Goal: Information Seeking & Learning: Learn about a topic

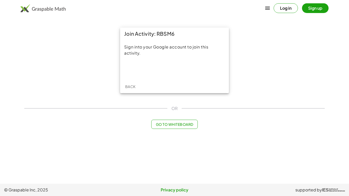
click at [112, 0] on div "Log in Sign up" at bounding box center [174, 8] width 349 height 16
click at [158, 0] on div "Log in Sign up" at bounding box center [174, 8] width 349 height 16
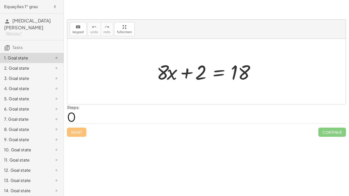
click at [172, 76] on div at bounding box center [208, 71] width 108 height 26
drag, startPoint x: 169, startPoint y: 73, endPoint x: 223, endPoint y: 69, distance: 54.0
click at [223, 69] on div at bounding box center [208, 71] width 108 height 26
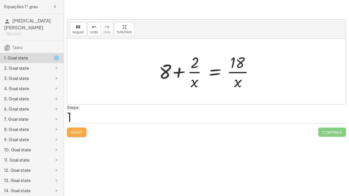
click at [76, 132] on span "Reset" at bounding box center [76, 132] width 11 height 5
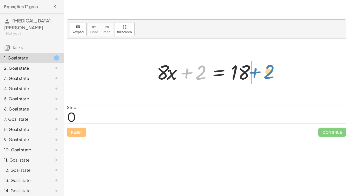
drag, startPoint x: 191, startPoint y: 73, endPoint x: 259, endPoint y: 72, distance: 67.9
click at [259, 72] on div at bounding box center [208, 71] width 108 height 26
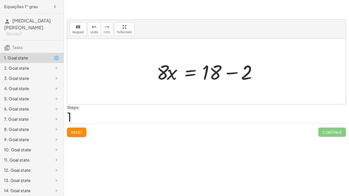
click at [230, 72] on div at bounding box center [208, 71] width 108 height 26
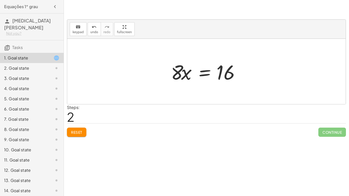
click at [177, 76] on div at bounding box center [208, 71] width 80 height 26
click at [175, 76] on div at bounding box center [208, 71] width 80 height 26
drag, startPoint x: 175, startPoint y: 76, endPoint x: 222, endPoint y: 94, distance: 50.2
click at [222, 94] on div "+ · 8 · x + 2 = 18 · 8 · x = + 18 − 2 · 8 · 8 · x = 16" at bounding box center [206, 71] width 278 height 65
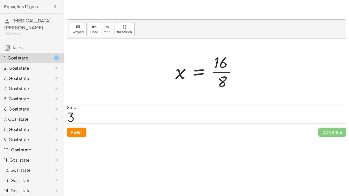
click at [223, 68] on div at bounding box center [208, 71] width 71 height 39
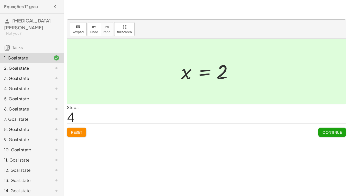
click at [333, 130] on span "Continue" at bounding box center [331, 132] width 19 height 5
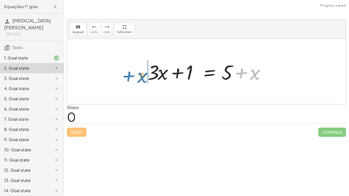
drag, startPoint x: 252, startPoint y: 73, endPoint x: 136, endPoint y: 75, distance: 115.9
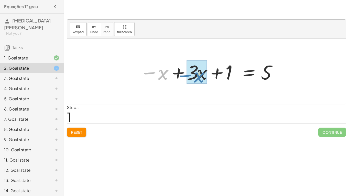
drag, startPoint x: 150, startPoint y: 74, endPoint x: 186, endPoint y: 77, distance: 35.6
click at [186, 77] on div at bounding box center [207, 71] width 141 height 26
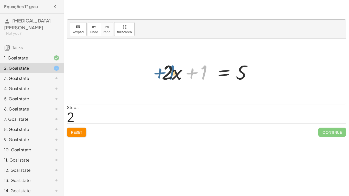
drag, startPoint x: 200, startPoint y: 73, endPoint x: 168, endPoint y: 73, distance: 32.4
click at [168, 73] on div at bounding box center [208, 71] width 98 height 26
drag, startPoint x: 177, startPoint y: 73, endPoint x: 218, endPoint y: 77, distance: 41.8
click at [218, 77] on div at bounding box center [208, 71] width 98 height 26
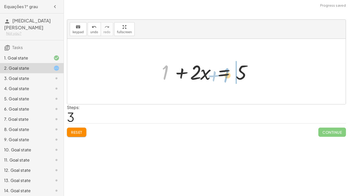
drag, startPoint x: 166, startPoint y: 70, endPoint x: 227, endPoint y: 73, distance: 60.8
click at [227, 73] on div at bounding box center [208, 71] width 98 height 26
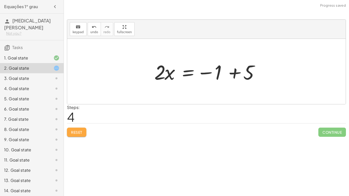
click at [72, 131] on span "Reset" at bounding box center [76, 132] width 11 height 5
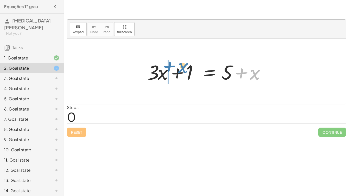
drag, startPoint x: 242, startPoint y: 71, endPoint x: 167, endPoint y: 66, distance: 75.2
click at [167, 66] on div at bounding box center [208, 71] width 127 height 26
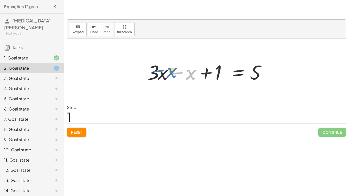
drag, startPoint x: 188, startPoint y: 74, endPoint x: 168, endPoint y: 71, distance: 20.0
click at [168, 71] on div at bounding box center [208, 71] width 127 height 26
drag, startPoint x: 217, startPoint y: 72, endPoint x: 160, endPoint y: 68, distance: 56.8
click at [160, 68] on div at bounding box center [208, 71] width 127 height 26
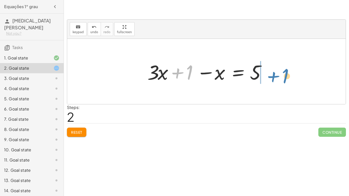
drag, startPoint x: 188, startPoint y: 74, endPoint x: 282, endPoint y: 77, distance: 94.5
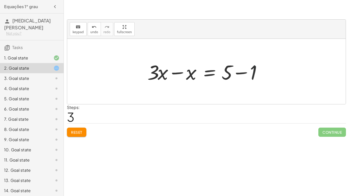
click at [254, 73] on div at bounding box center [208, 71] width 127 height 26
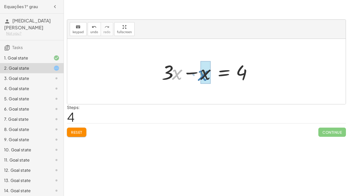
drag, startPoint x: 176, startPoint y: 73, endPoint x: 201, endPoint y: 74, distance: 25.8
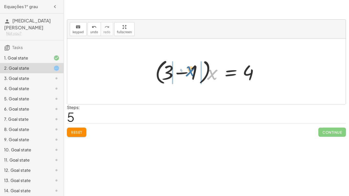
drag, startPoint x: 209, startPoint y: 74, endPoint x: 183, endPoint y: 69, distance: 25.7
click at [183, 69] on div at bounding box center [208, 71] width 112 height 29
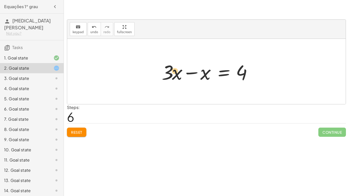
click at [172, 71] on div at bounding box center [208, 71] width 98 height 26
drag, startPoint x: 194, startPoint y: 72, endPoint x: 171, endPoint y: 73, distance: 23.0
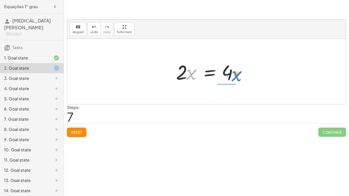
drag, startPoint x: 190, startPoint y: 74, endPoint x: 236, endPoint y: 76, distance: 45.5
click at [236, 76] on div at bounding box center [208, 71] width 70 height 26
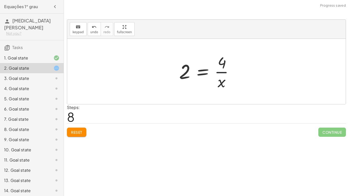
click at [220, 72] on div at bounding box center [208, 71] width 64 height 39
drag, startPoint x: 182, startPoint y: 75, endPoint x: 224, endPoint y: 89, distance: 44.4
click at [224, 89] on div at bounding box center [208, 71] width 64 height 39
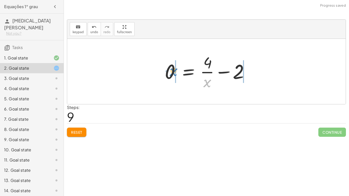
drag, startPoint x: 207, startPoint y: 82, endPoint x: 173, endPoint y: 70, distance: 36.4
click at [173, 70] on div at bounding box center [208, 71] width 92 height 39
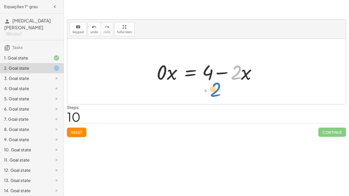
drag, startPoint x: 236, startPoint y: 72, endPoint x: 216, endPoint y: 89, distance: 26.1
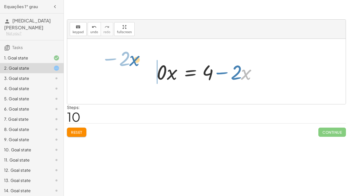
drag, startPoint x: 246, startPoint y: 74, endPoint x: 130, endPoint y: 56, distance: 118.0
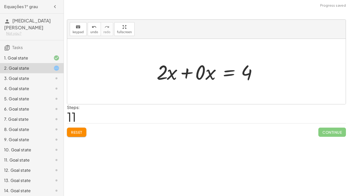
click at [130, 56] on div at bounding box center [206, 71] width 278 height 65
click at [75, 132] on span "Reset" at bounding box center [76, 132] width 11 height 5
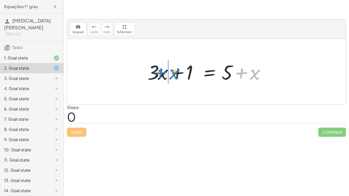
drag, startPoint x: 241, startPoint y: 72, endPoint x: 160, endPoint y: 71, distance: 81.2
click at [160, 71] on div at bounding box center [208, 71] width 127 height 26
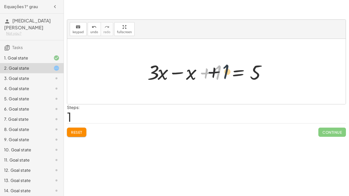
drag, startPoint x: 217, startPoint y: 69, endPoint x: 258, endPoint y: 70, distance: 40.8
click at [258, 70] on div at bounding box center [208, 71] width 127 height 26
click at [228, 75] on div at bounding box center [208, 71] width 127 height 26
click at [241, 71] on div at bounding box center [208, 71] width 127 height 26
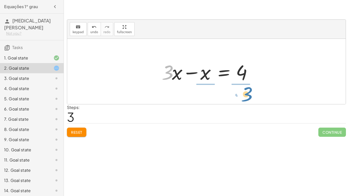
drag, startPoint x: 167, startPoint y: 75, endPoint x: 244, endPoint y: 94, distance: 78.8
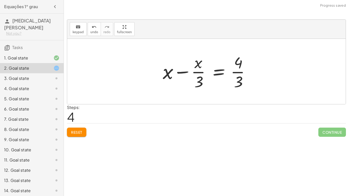
click at [237, 63] on div at bounding box center [208, 71] width 96 height 39
click at [237, 70] on div at bounding box center [208, 71] width 96 height 39
click at [82, 129] on button "Reset" at bounding box center [76, 132] width 19 height 9
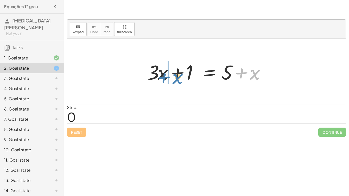
drag, startPoint x: 241, startPoint y: 71, endPoint x: 164, endPoint y: 76, distance: 77.5
click at [164, 76] on div at bounding box center [208, 71] width 127 height 26
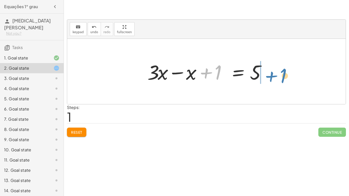
drag, startPoint x: 217, startPoint y: 75, endPoint x: 281, endPoint y: 78, distance: 63.9
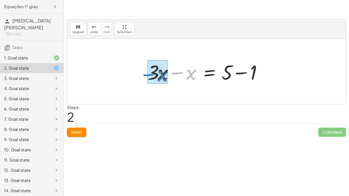
drag, startPoint x: 189, startPoint y: 76, endPoint x: 160, endPoint y: 77, distance: 29.6
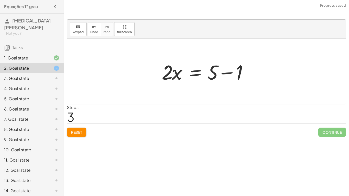
click at [226, 72] on div at bounding box center [208, 71] width 98 height 26
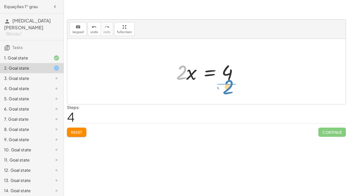
drag, startPoint x: 178, startPoint y: 76, endPoint x: 228, endPoint y: 92, distance: 52.1
click at [228, 92] on div "+ · 3 · x + 1 = + 5 + x + · 3 · x − x + 1 = 5 + · 3 · x − x = + 5 − 1 · 2 · x =…" at bounding box center [206, 71] width 278 height 65
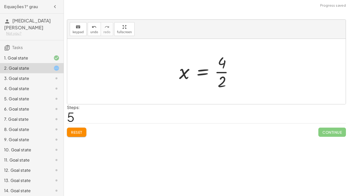
click at [222, 63] on div at bounding box center [208, 71] width 64 height 39
click at [222, 70] on div at bounding box center [208, 71] width 64 height 39
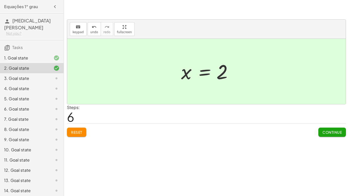
click at [325, 128] on button "Continue" at bounding box center [332, 132] width 28 height 9
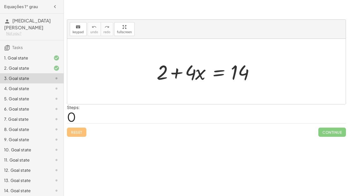
click at [55, 67] on icon at bounding box center [56, 68] width 6 height 6
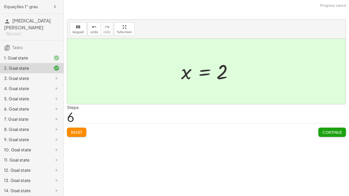
click at [52, 55] on div at bounding box center [52, 58] width 14 height 6
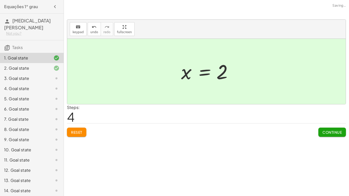
click at [44, 76] on div "3. Goal state" at bounding box center [24, 78] width 41 height 6
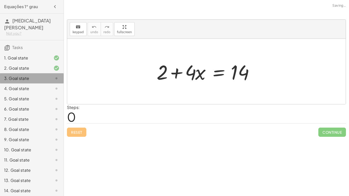
click at [44, 76] on div "3. Goal state" at bounding box center [24, 78] width 41 height 6
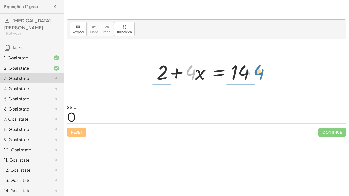
drag, startPoint x: 192, startPoint y: 73, endPoint x: 260, endPoint y: 74, distance: 67.9
click at [260, 74] on div at bounding box center [208, 71] width 108 height 26
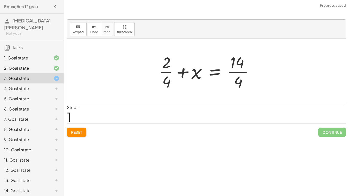
click at [239, 81] on div at bounding box center [208, 71] width 104 height 39
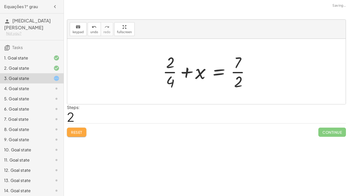
click at [74, 131] on span "Reset" at bounding box center [76, 132] width 11 height 5
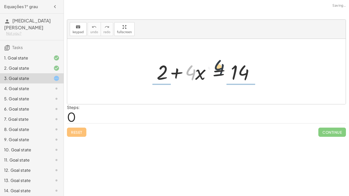
drag, startPoint x: 189, startPoint y: 72, endPoint x: 221, endPoint y: 66, distance: 32.2
click at [221, 66] on div at bounding box center [208, 71] width 108 height 26
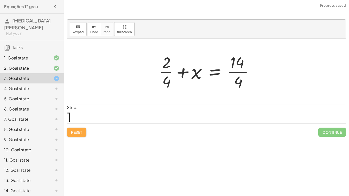
click at [75, 132] on span "Reset" at bounding box center [76, 132] width 11 height 5
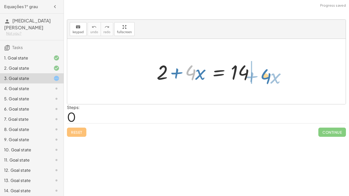
drag, startPoint x: 187, startPoint y: 71, endPoint x: 262, endPoint y: 74, distance: 75.4
click at [262, 74] on div at bounding box center [208, 71] width 108 height 26
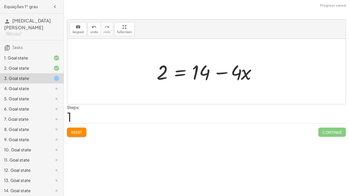
click at [204, 72] on div at bounding box center [208, 71] width 108 height 26
click at [224, 71] on div at bounding box center [208, 71] width 108 height 26
click at [240, 74] on div at bounding box center [208, 71] width 108 height 26
click at [236, 71] on div at bounding box center [208, 71] width 108 height 26
click at [237, 71] on div at bounding box center [208, 71] width 108 height 26
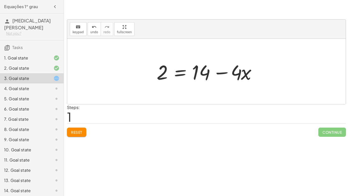
click at [220, 72] on div at bounding box center [208, 71] width 108 height 26
click at [239, 70] on div at bounding box center [208, 71] width 108 height 26
drag, startPoint x: 232, startPoint y: 67, endPoint x: 136, endPoint y: 62, distance: 96.1
click at [136, 62] on div "+ 2 + · 4 · x = 14 · 4 − · x 2 · 4 · x = 14 + −" at bounding box center [206, 71] width 278 height 65
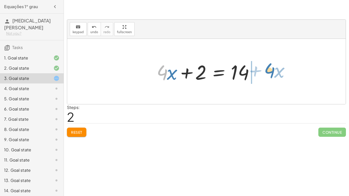
drag, startPoint x: 158, startPoint y: 70, endPoint x: 265, endPoint y: 68, distance: 107.2
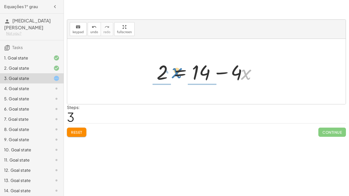
drag, startPoint x: 243, startPoint y: 70, endPoint x: 171, endPoint y: 69, distance: 72.3
click at [171, 69] on div at bounding box center [208, 71] width 108 height 26
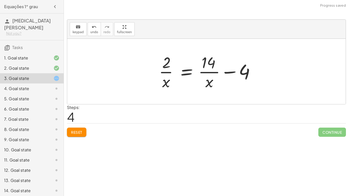
click at [226, 71] on div at bounding box center [208, 71] width 104 height 39
click at [242, 71] on div at bounding box center [208, 71] width 104 height 39
click at [77, 132] on span "Reset" at bounding box center [76, 132] width 11 height 5
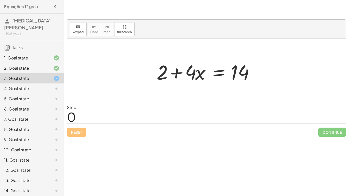
scroll to position [63, 0]
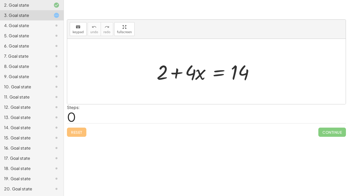
click at [10, 188] on div "20. Goal state" at bounding box center [24, 189] width 41 height 6
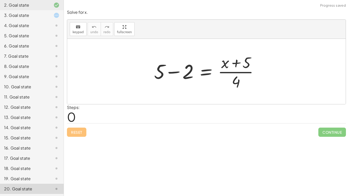
scroll to position [0, 0]
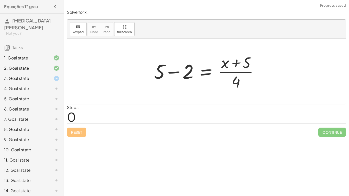
click at [19, 193] on div "14. Goal state" at bounding box center [24, 191] width 41 height 6
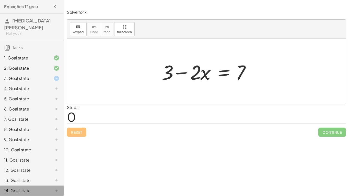
click at [38, 186] on div "14. Goal state" at bounding box center [32, 191] width 64 height 10
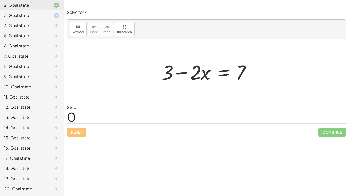
click at [38, 186] on div "20. Goal state" at bounding box center [24, 189] width 41 height 6
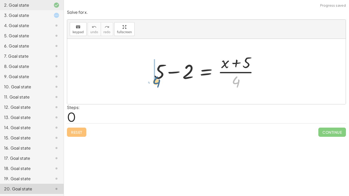
drag, startPoint x: 238, startPoint y: 80, endPoint x: 156, endPoint y: 78, distance: 82.2
click at [156, 78] on div at bounding box center [207, 71] width 113 height 39
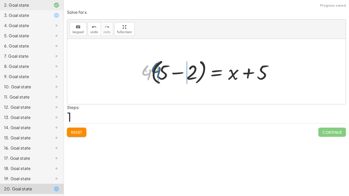
drag, startPoint x: 141, startPoint y: 75, endPoint x: 154, endPoint y: 72, distance: 12.9
click at [154, 72] on div at bounding box center [208, 71] width 140 height 29
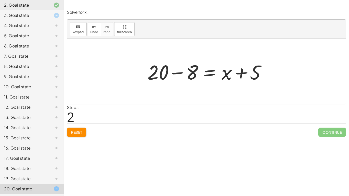
click at [238, 72] on div at bounding box center [208, 71] width 127 height 26
click at [164, 73] on div at bounding box center [208, 71] width 127 height 26
click at [192, 74] on div at bounding box center [208, 71] width 127 height 26
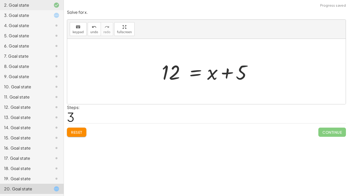
click at [239, 71] on div at bounding box center [208, 71] width 98 height 26
click at [228, 71] on div at bounding box center [208, 71] width 98 height 26
click at [212, 75] on div at bounding box center [208, 71] width 98 height 26
click at [231, 73] on div at bounding box center [208, 71] width 98 height 26
drag, startPoint x: 166, startPoint y: 76, endPoint x: 195, endPoint y: 81, distance: 29.8
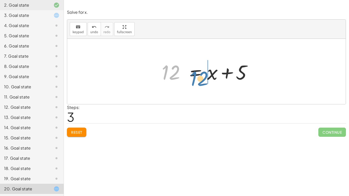
click at [195, 81] on div at bounding box center [208, 71] width 98 height 26
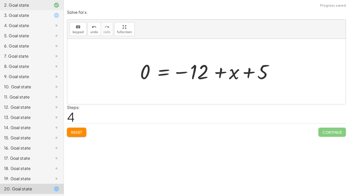
click at [230, 74] on div at bounding box center [207, 71] width 141 height 25
click at [26, 13] on div "3. Goal state" at bounding box center [24, 15] width 41 height 6
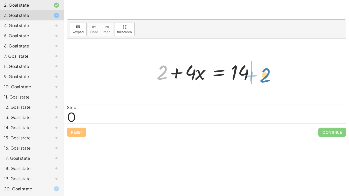
drag, startPoint x: 162, startPoint y: 74, endPoint x: 264, endPoint y: 77, distance: 102.4
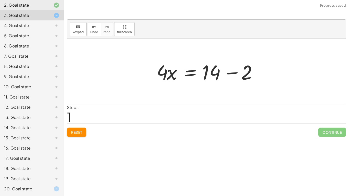
click at [229, 75] on div at bounding box center [208, 71] width 108 height 26
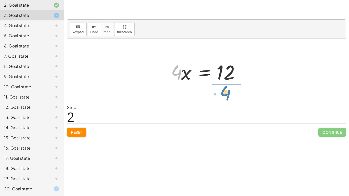
drag, startPoint x: 179, startPoint y: 74, endPoint x: 228, endPoint y: 94, distance: 52.8
click at [228, 94] on div "+ 2 + · 4 · x = 14 · 4 · x = + 14 − 2 · 4 · 4 · x = 12" at bounding box center [206, 71] width 278 height 65
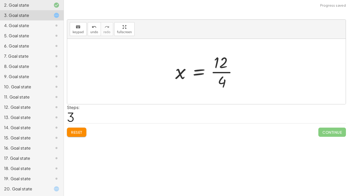
click at [220, 72] on div at bounding box center [208, 71] width 71 height 39
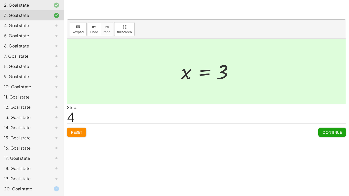
click at [9, 28] on div "4. Goal state" at bounding box center [24, 25] width 41 height 6
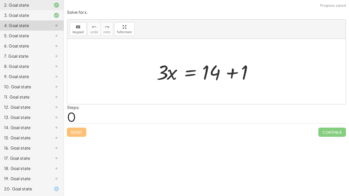
click at [232, 72] on div at bounding box center [208, 71] width 108 height 26
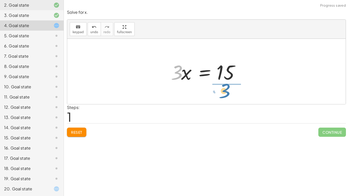
drag, startPoint x: 174, startPoint y: 77, endPoint x: 222, endPoint y: 95, distance: 51.9
click at [222, 95] on div "· 3 · x = + 14 + 1 · 3 · 3 · x = 15" at bounding box center [206, 71] width 278 height 65
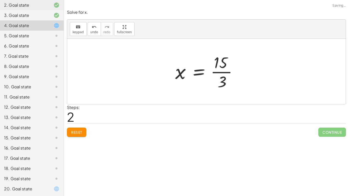
click at [220, 65] on div at bounding box center [208, 71] width 71 height 39
click at [220, 63] on div at bounding box center [208, 71] width 71 height 39
click at [220, 65] on div at bounding box center [208, 71] width 71 height 39
click at [221, 70] on div at bounding box center [208, 71] width 71 height 39
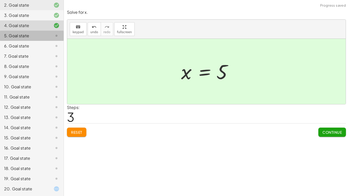
click at [25, 36] on div "5. Goal state" at bounding box center [24, 36] width 41 height 6
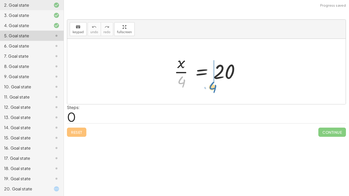
drag, startPoint x: 181, startPoint y: 79, endPoint x: 220, endPoint y: 86, distance: 39.7
click at [220, 86] on div at bounding box center [208, 71] width 74 height 39
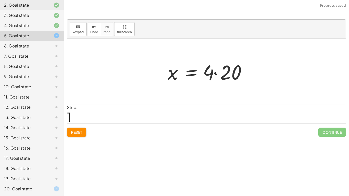
click at [76, 133] on span "Reset" at bounding box center [76, 132] width 11 height 5
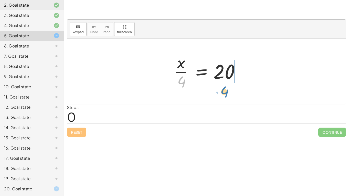
drag, startPoint x: 180, startPoint y: 82, endPoint x: 224, endPoint y: 93, distance: 44.7
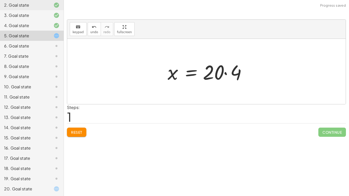
click at [233, 73] on div at bounding box center [208, 71] width 87 height 26
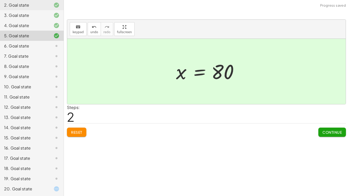
click at [52, 45] on div at bounding box center [52, 46] width 14 height 6
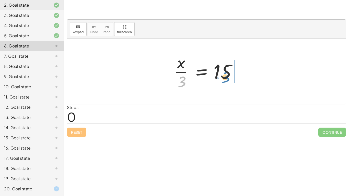
drag, startPoint x: 181, startPoint y: 81, endPoint x: 226, endPoint y: 77, distance: 45.4
click at [226, 77] on div at bounding box center [208, 71] width 74 height 39
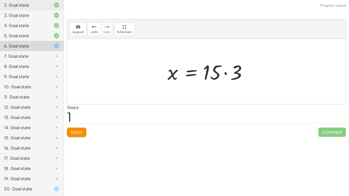
click at [221, 74] on div at bounding box center [208, 71] width 87 height 26
click at [225, 71] on div at bounding box center [208, 71] width 87 height 26
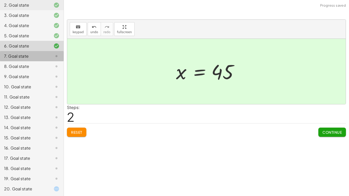
click at [39, 71] on div "7. Goal state" at bounding box center [32, 76] width 64 height 10
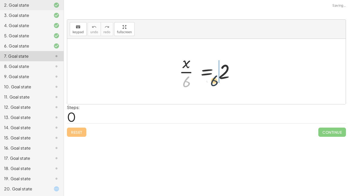
drag, startPoint x: 185, startPoint y: 83, endPoint x: 222, endPoint y: 76, distance: 37.6
click at [222, 76] on div at bounding box center [208, 71] width 64 height 39
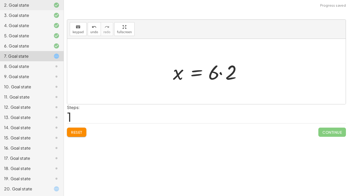
click at [223, 74] on div at bounding box center [208, 71] width 77 height 26
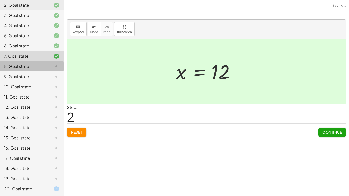
click at [33, 63] on div "8. Goal state" at bounding box center [24, 66] width 41 height 6
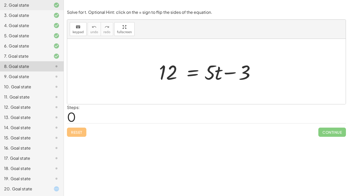
click at [23, 54] on div "7. Goal state" at bounding box center [24, 56] width 41 height 6
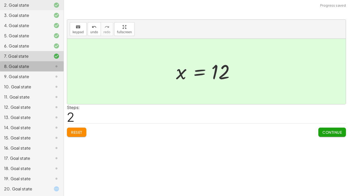
click at [21, 68] on div "8. Goal state" at bounding box center [24, 66] width 41 height 6
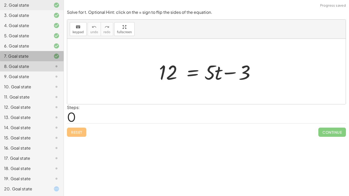
click at [21, 57] on div "7. Goal state" at bounding box center [24, 56] width 41 height 6
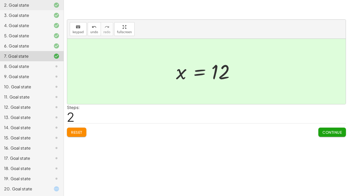
click at [19, 13] on div "3. Goal state" at bounding box center [24, 15] width 41 height 6
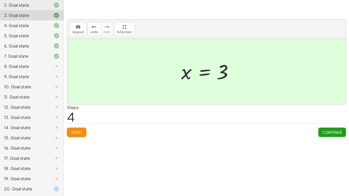
click at [27, 68] on div "8. Goal state" at bounding box center [24, 66] width 41 height 6
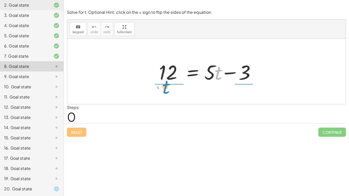
drag, startPoint x: 215, startPoint y: 68, endPoint x: 168, endPoint y: 85, distance: 50.1
click at [168, 85] on div "· t 12 = + · 5 · t − 3" at bounding box center [206, 71] width 110 height 29
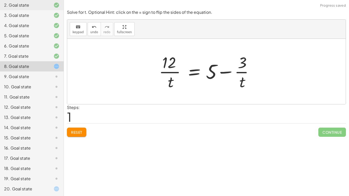
click at [165, 64] on div at bounding box center [208, 71] width 104 height 39
click at [70, 132] on button "Reset" at bounding box center [76, 132] width 19 height 9
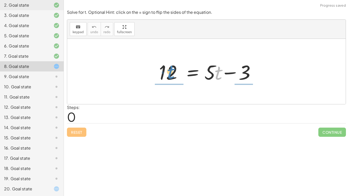
drag, startPoint x: 218, startPoint y: 70, endPoint x: 171, endPoint y: 70, distance: 47.5
click at [171, 70] on div at bounding box center [208, 71] width 104 height 26
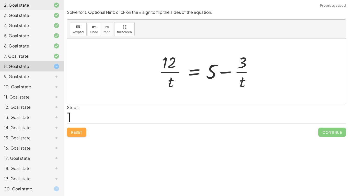
click at [83, 130] on button "Reset" at bounding box center [76, 132] width 19 height 9
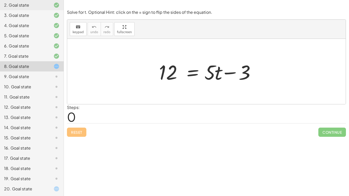
click at [245, 69] on div at bounding box center [208, 71] width 104 height 26
click at [229, 72] on div at bounding box center [208, 71] width 104 height 26
drag, startPoint x: 217, startPoint y: 70, endPoint x: 269, endPoint y: 67, distance: 52.0
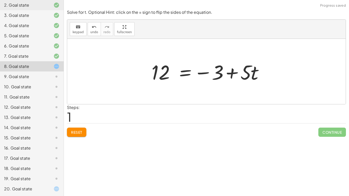
click at [232, 73] on div at bounding box center [208, 71] width 119 height 26
drag, startPoint x: 247, startPoint y: 72, endPoint x: 190, endPoint y: 71, distance: 57.2
click at [190, 71] on div at bounding box center [208, 71] width 119 height 26
click at [78, 135] on button "Reset" at bounding box center [76, 132] width 19 height 9
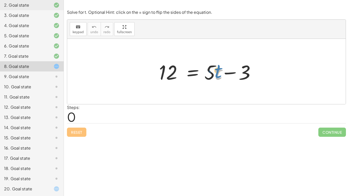
click at [216, 73] on div at bounding box center [208, 71] width 104 height 26
drag, startPoint x: 164, startPoint y: 74, endPoint x: 213, endPoint y: 75, distance: 49.3
click at [213, 75] on div at bounding box center [208, 71] width 104 height 26
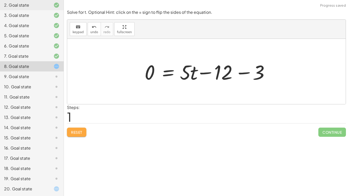
click at [80, 132] on span "Reset" at bounding box center [76, 132] width 11 height 5
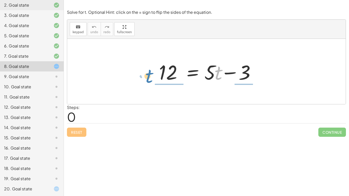
drag, startPoint x: 217, startPoint y: 76, endPoint x: 153, endPoint y: 77, distance: 64.1
click at [153, 77] on div "· t + · 5 12 = + · 5 · t − 3" at bounding box center [206, 71] width 110 height 29
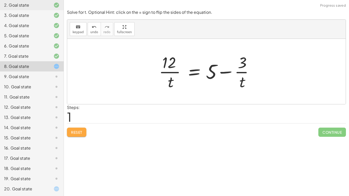
click at [78, 132] on span "Reset" at bounding box center [76, 132] width 11 height 5
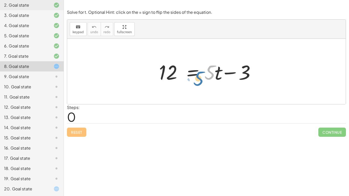
drag, startPoint x: 211, startPoint y: 75, endPoint x: 210, endPoint y: 80, distance: 5.2
click at [210, 80] on div at bounding box center [208, 71] width 104 height 26
drag, startPoint x: 246, startPoint y: 69, endPoint x: 250, endPoint y: 70, distance: 4.9
click at [250, 70] on div at bounding box center [208, 71] width 104 height 26
drag, startPoint x: 245, startPoint y: 72, endPoint x: 187, endPoint y: 74, distance: 57.7
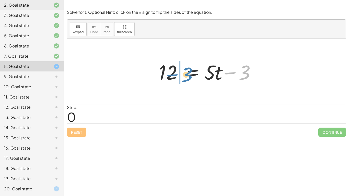
click at [187, 74] on div at bounding box center [208, 71] width 104 height 26
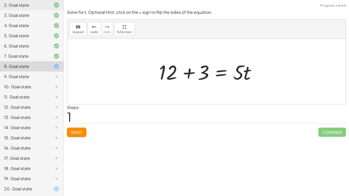
click at [202, 73] on div at bounding box center [208, 71] width 104 height 26
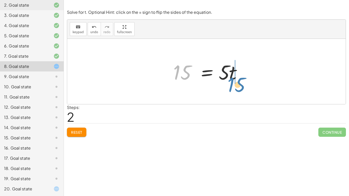
drag, startPoint x: 186, startPoint y: 72, endPoint x: 241, endPoint y: 82, distance: 56.3
click at [241, 82] on div at bounding box center [209, 71] width 76 height 26
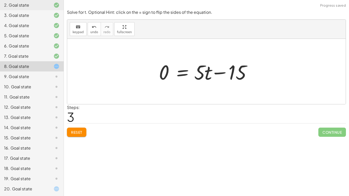
click at [198, 69] on div at bounding box center [208, 71] width 104 height 26
click at [235, 71] on div at bounding box center [208, 71] width 104 height 26
click at [221, 73] on div at bounding box center [208, 71] width 104 height 26
drag, startPoint x: 234, startPoint y: 74, endPoint x: 158, endPoint y: 81, distance: 76.4
click at [158, 81] on div at bounding box center [208, 71] width 104 height 26
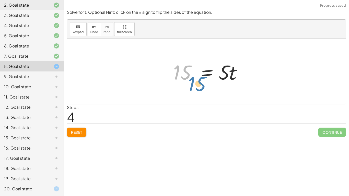
drag, startPoint x: 174, startPoint y: 70, endPoint x: 138, endPoint y: 74, distance: 35.9
click at [138, 74] on div "12 = + · 5 · t − 3 + 12 + 3 = · 5 · t 15 = · 5 · t 0 = + · 5 · t − 15 + 15 + 0 …" at bounding box center [206, 71] width 278 height 65
drag, startPoint x: 230, startPoint y: 72, endPoint x: 183, endPoint y: 86, distance: 49.2
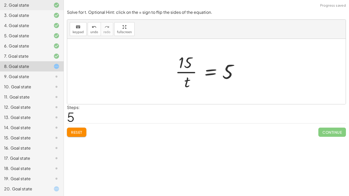
click at [182, 69] on div at bounding box center [208, 71] width 71 height 39
drag, startPoint x: 184, startPoint y: 76, endPoint x: 228, endPoint y: 74, distance: 43.4
click at [228, 74] on div at bounding box center [208, 71] width 71 height 39
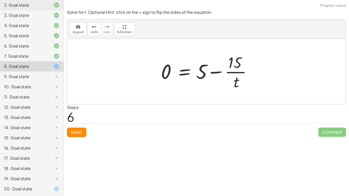
click at [213, 87] on div at bounding box center [208, 71] width 100 height 39
click at [212, 74] on div at bounding box center [208, 71] width 100 height 39
click at [77, 133] on span "Reset" at bounding box center [76, 132] width 11 height 5
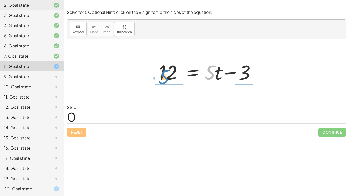
drag, startPoint x: 202, startPoint y: 78, endPoint x: 165, endPoint y: 80, distance: 37.3
click at [165, 80] on div at bounding box center [208, 71] width 104 height 26
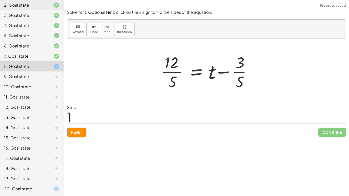
click at [170, 73] on div at bounding box center [208, 71] width 99 height 39
click at [170, 64] on div at bounding box center [208, 71] width 99 height 39
click at [80, 126] on div "Reset Continue" at bounding box center [206, 130] width 279 height 14
click at [78, 129] on button "Reset" at bounding box center [76, 132] width 19 height 9
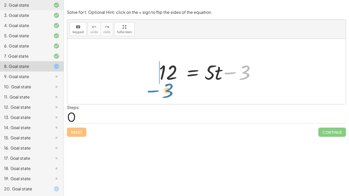
drag, startPoint x: 245, startPoint y: 72, endPoint x: 170, endPoint y: 88, distance: 76.4
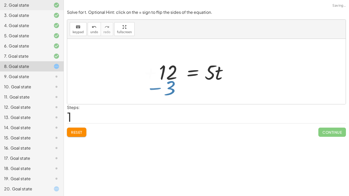
click at [170, 88] on div at bounding box center [206, 71] width 278 height 65
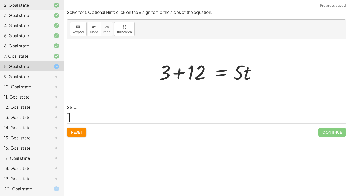
click at [176, 71] on div at bounding box center [208, 71] width 104 height 26
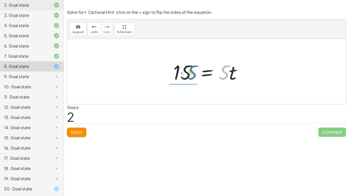
drag, startPoint x: 225, startPoint y: 75, endPoint x: 192, endPoint y: 75, distance: 33.2
click at [192, 75] on div at bounding box center [209, 71] width 76 height 26
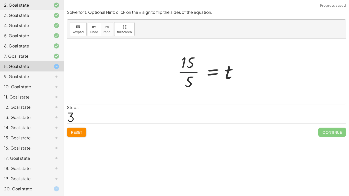
click at [184, 70] on div at bounding box center [208, 71] width 67 height 39
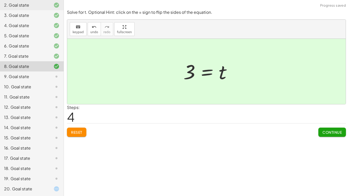
click at [42, 92] on div "9. Goal state" at bounding box center [32, 97] width 64 height 10
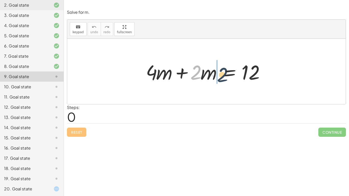
drag, startPoint x: 191, startPoint y: 75, endPoint x: 221, endPoint y: 78, distance: 29.3
click at [221, 78] on div at bounding box center [208, 71] width 130 height 26
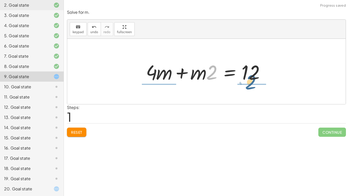
drag, startPoint x: 211, startPoint y: 71, endPoint x: 252, endPoint y: 82, distance: 43.4
click at [252, 82] on div at bounding box center [208, 71] width 130 height 26
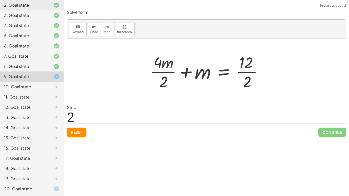
click at [247, 66] on div at bounding box center [209, 71] width 122 height 39
click at [246, 72] on div at bounding box center [209, 71] width 122 height 39
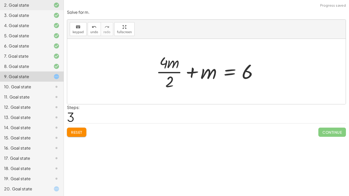
click at [165, 65] on div at bounding box center [208, 71] width 110 height 39
click at [165, 72] on div at bounding box center [208, 71] width 110 height 39
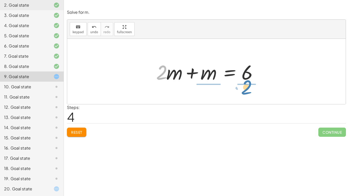
drag, startPoint x: 161, startPoint y: 69, endPoint x: 249, endPoint y: 75, distance: 88.5
click at [249, 75] on div at bounding box center [208, 71] width 110 height 26
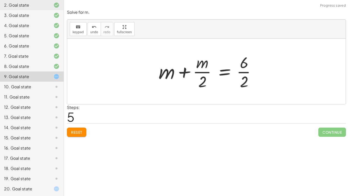
click at [249, 74] on div at bounding box center [209, 71] width 106 height 39
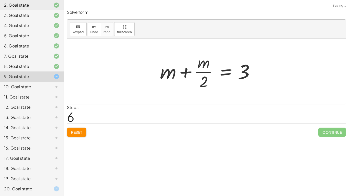
click at [205, 73] on div at bounding box center [208, 71] width 102 height 39
click at [204, 72] on div at bounding box center [208, 71] width 102 height 39
click at [71, 133] on span "Reset" at bounding box center [76, 132] width 11 height 5
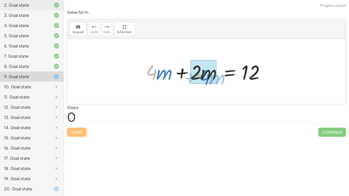
drag, startPoint x: 151, startPoint y: 75, endPoint x: 217, endPoint y: 82, distance: 65.7
click at [217, 82] on div at bounding box center [208, 71] width 130 height 26
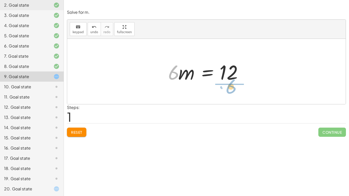
drag, startPoint x: 173, startPoint y: 73, endPoint x: 231, endPoint y: 87, distance: 59.4
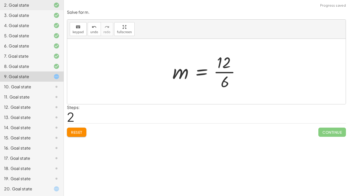
click at [225, 71] on div at bounding box center [208, 71] width 77 height 39
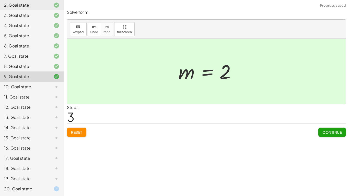
click at [47, 85] on div at bounding box center [52, 87] width 14 height 6
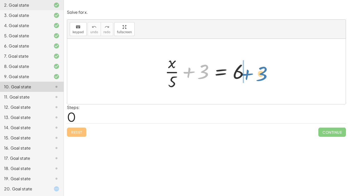
drag, startPoint x: 203, startPoint y: 70, endPoint x: 261, endPoint y: 72, distance: 58.3
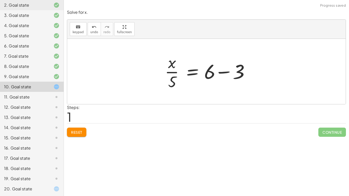
click at [220, 70] on div at bounding box center [208, 71] width 92 height 39
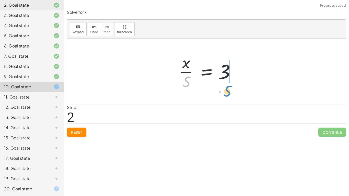
drag, startPoint x: 185, startPoint y: 80, endPoint x: 226, endPoint y: 90, distance: 42.0
click at [226, 90] on div at bounding box center [208, 71] width 64 height 39
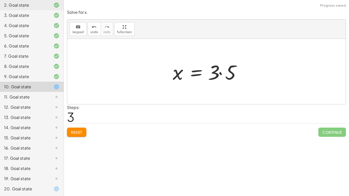
click at [215, 74] on div at bounding box center [208, 71] width 77 height 26
click at [222, 71] on div at bounding box center [208, 71] width 77 height 26
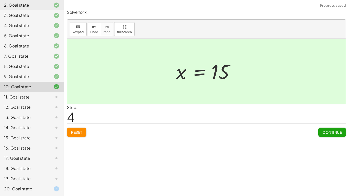
click at [17, 97] on div "11. Goal state" at bounding box center [24, 97] width 41 height 6
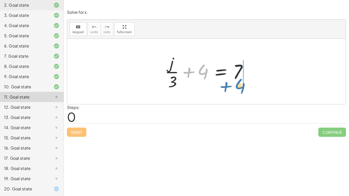
drag, startPoint x: 202, startPoint y: 74, endPoint x: 239, endPoint y: 88, distance: 40.6
click at [239, 88] on div at bounding box center [208, 71] width 92 height 39
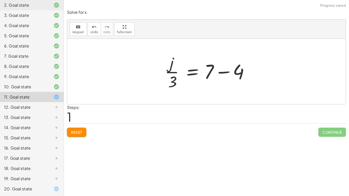
click at [224, 71] on div at bounding box center [208, 71] width 92 height 39
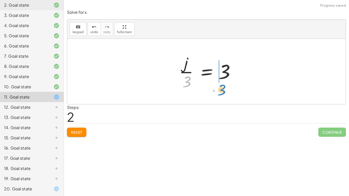
drag, startPoint x: 185, startPoint y: 82, endPoint x: 221, endPoint y: 90, distance: 36.2
click at [221, 90] on div at bounding box center [208, 71] width 64 height 39
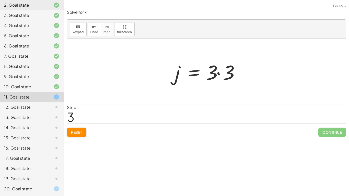
click at [216, 72] on div at bounding box center [208, 71] width 72 height 26
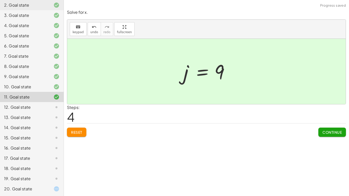
click at [53, 108] on div at bounding box center [52, 107] width 14 height 6
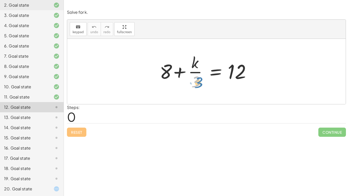
drag, startPoint x: 195, startPoint y: 84, endPoint x: 200, endPoint y: 84, distance: 4.8
click at [200, 84] on div at bounding box center [208, 71] width 102 height 39
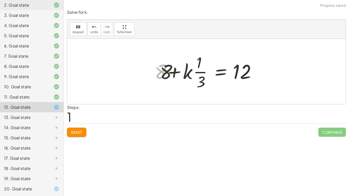
drag, startPoint x: 160, startPoint y: 69, endPoint x: 201, endPoint y: 72, distance: 41.4
click at [201, 72] on div at bounding box center [208, 71] width 113 height 39
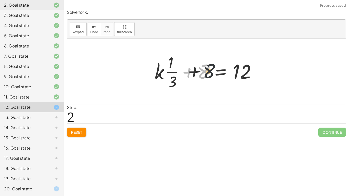
drag, startPoint x: 202, startPoint y: 70, endPoint x: 230, endPoint y: 71, distance: 28.1
click at [230, 71] on div at bounding box center [208, 71] width 113 height 39
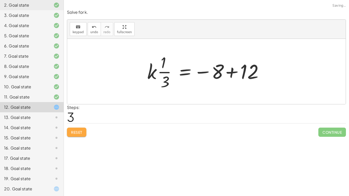
click at [75, 131] on span "Reset" at bounding box center [76, 132] width 11 height 5
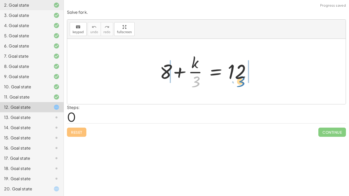
drag, startPoint x: 197, startPoint y: 78, endPoint x: 242, endPoint y: 77, distance: 44.7
click at [242, 77] on div at bounding box center [208, 71] width 102 height 39
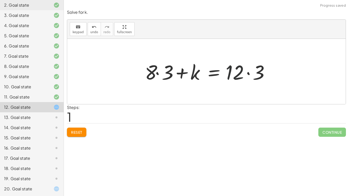
click at [241, 71] on div at bounding box center [208, 71] width 132 height 26
click at [247, 72] on div at bounding box center [208, 71] width 132 height 26
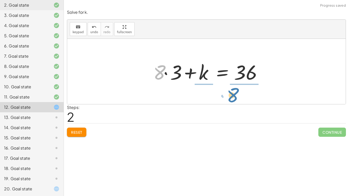
drag, startPoint x: 162, startPoint y: 71, endPoint x: 237, endPoint y: 92, distance: 77.6
click at [237, 92] on div "+ 8 + · k · 3 = 12 + · 8 · 3 + k = · 12 · 3 · 8 + · 3 + 8 + k = · · 3 36" at bounding box center [206, 71] width 278 height 65
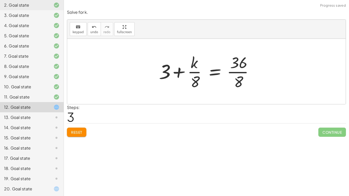
click at [240, 71] on div at bounding box center [208, 71] width 104 height 39
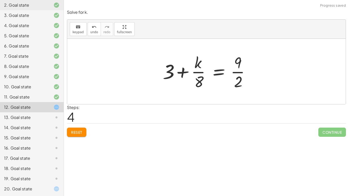
click at [200, 72] on div at bounding box center [208, 71] width 96 height 39
click at [79, 128] on button "Reset" at bounding box center [76, 132] width 19 height 9
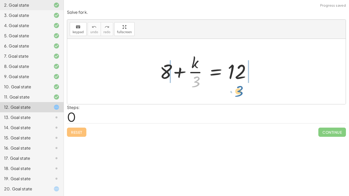
drag, startPoint x: 197, startPoint y: 82, endPoint x: 241, endPoint y: 91, distance: 45.2
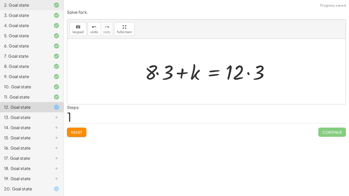
click at [247, 73] on div at bounding box center [208, 71] width 132 height 26
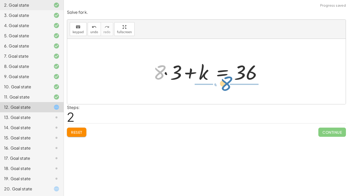
drag, startPoint x: 159, startPoint y: 74, endPoint x: 232, endPoint y: 85, distance: 74.3
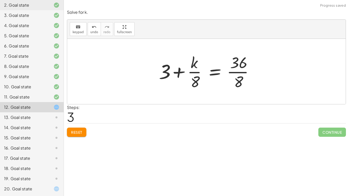
click at [71, 131] on span "Reset" at bounding box center [76, 132] width 11 height 5
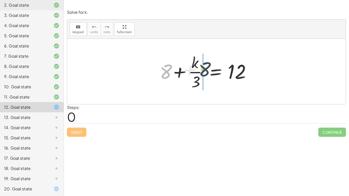
drag, startPoint x: 167, startPoint y: 72, endPoint x: 206, endPoint y: 75, distance: 39.2
click at [206, 75] on div at bounding box center [208, 71] width 102 height 39
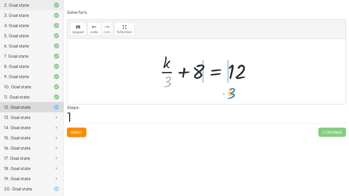
drag, startPoint x: 168, startPoint y: 79, endPoint x: 232, endPoint y: 89, distance: 64.8
click at [232, 89] on div at bounding box center [208, 71] width 102 height 39
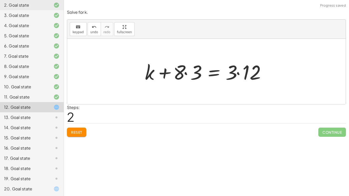
click at [237, 72] on div at bounding box center [208, 71] width 132 height 26
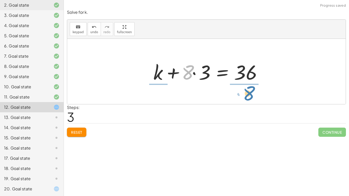
drag, startPoint x: 188, startPoint y: 76, endPoint x: 247, endPoint y: 95, distance: 62.6
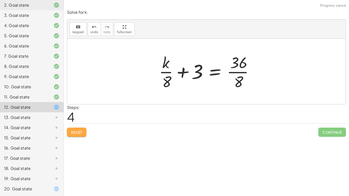
click at [79, 132] on span "Reset" at bounding box center [76, 132] width 11 height 5
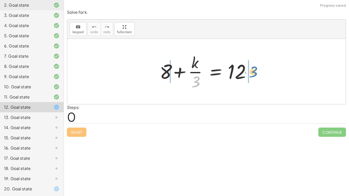
drag, startPoint x: 195, startPoint y: 79, endPoint x: 252, endPoint y: 70, distance: 57.2
click at [252, 70] on div at bounding box center [208, 71] width 102 height 39
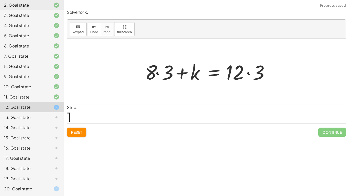
click at [73, 132] on span "Reset" at bounding box center [76, 132] width 11 height 5
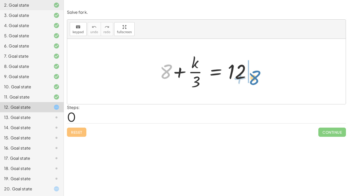
drag, startPoint x: 163, startPoint y: 69, endPoint x: 252, endPoint y: 75, distance: 88.8
click at [252, 75] on div at bounding box center [208, 71] width 102 height 39
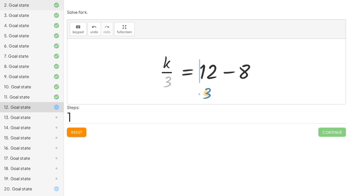
drag, startPoint x: 168, startPoint y: 83, endPoint x: 207, endPoint y: 93, distance: 40.4
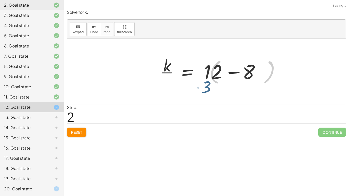
click at [206, 93] on div at bounding box center [206, 71] width 278 height 65
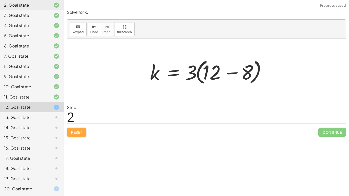
click at [74, 133] on span "Reset" at bounding box center [76, 132] width 11 height 5
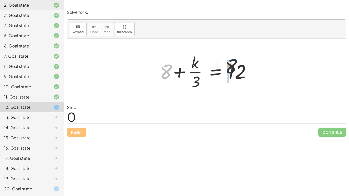
drag, startPoint x: 166, startPoint y: 71, endPoint x: 237, endPoint y: 65, distance: 71.2
click at [237, 65] on div at bounding box center [208, 71] width 102 height 39
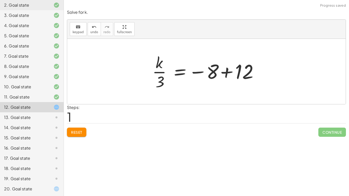
click at [196, 71] on div at bounding box center [208, 71] width 117 height 39
click at [226, 71] on div at bounding box center [208, 71] width 117 height 39
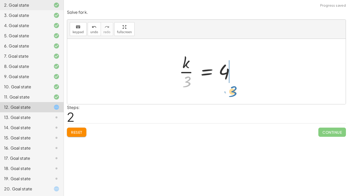
drag, startPoint x: 188, startPoint y: 81, endPoint x: 234, endPoint y: 90, distance: 47.0
click at [234, 90] on div at bounding box center [208, 71] width 64 height 39
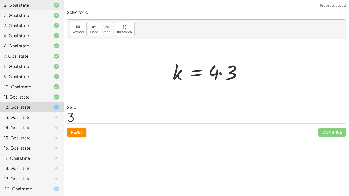
click at [214, 71] on div at bounding box center [208, 71] width 77 height 26
click at [223, 74] on div at bounding box center [208, 71] width 77 height 26
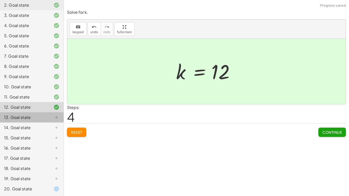
click at [19, 115] on div "13. Goal state" at bounding box center [24, 117] width 41 height 6
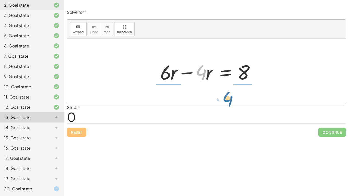
drag, startPoint x: 197, startPoint y: 70, endPoint x: 224, endPoint y: 94, distance: 36.0
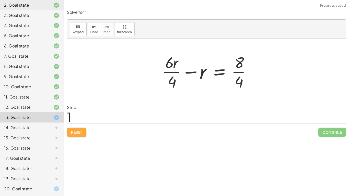
click at [78, 129] on button "Reset" at bounding box center [76, 132] width 19 height 9
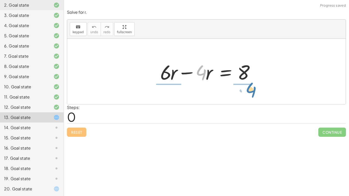
drag, startPoint x: 200, startPoint y: 72, endPoint x: 250, endPoint y: 89, distance: 52.7
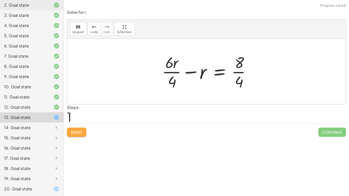
click at [75, 132] on span "Reset" at bounding box center [76, 132] width 11 height 5
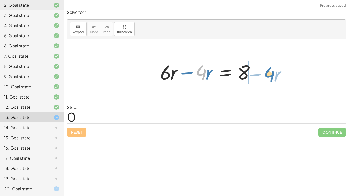
drag, startPoint x: 201, startPoint y: 75, endPoint x: 269, endPoint y: 77, distance: 67.9
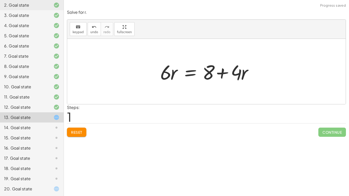
click at [222, 73] on div at bounding box center [207, 71] width 101 height 26
drag, startPoint x: 242, startPoint y: 72, endPoint x: 164, endPoint y: 72, distance: 78.4
click at [164, 72] on div at bounding box center [207, 71] width 101 height 26
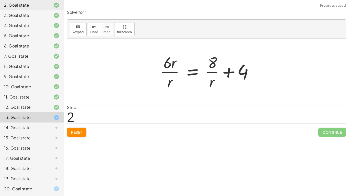
click at [81, 122] on div "Steps: 2" at bounding box center [206, 113] width 279 height 19
click at [77, 128] on button "Reset" at bounding box center [76, 132] width 19 height 9
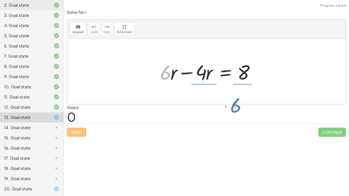
drag, startPoint x: 161, startPoint y: 73, endPoint x: 231, endPoint y: 106, distance: 77.1
click at [0, 0] on div "Solve for r. keyboard keypad undo undo redo redo fullscreen · 6 + · r + · 6 · r…" at bounding box center [0, 0] width 0 height 0
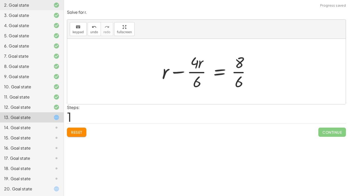
click at [72, 132] on span "Reset" at bounding box center [76, 132] width 11 height 5
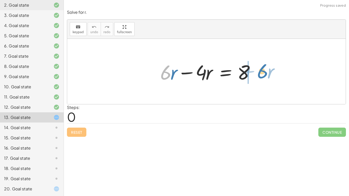
drag, startPoint x: 162, startPoint y: 72, endPoint x: 259, endPoint y: 71, distance: 96.7
click at [259, 71] on div at bounding box center [207, 71] width 101 height 26
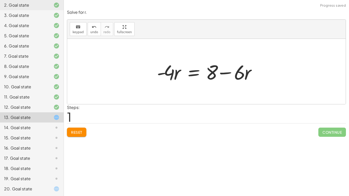
click at [75, 133] on span "Reset" at bounding box center [76, 132] width 11 height 5
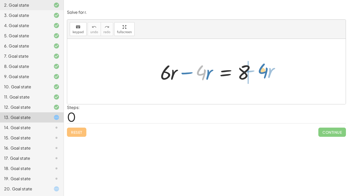
drag, startPoint x: 197, startPoint y: 71, endPoint x: 258, endPoint y: 70, distance: 61.5
click at [258, 70] on div at bounding box center [207, 71] width 101 height 26
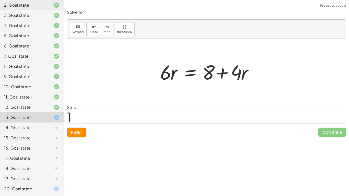
click at [223, 73] on div at bounding box center [207, 71] width 101 height 26
click at [168, 75] on div at bounding box center [207, 71] width 101 height 26
click at [76, 132] on span "Reset" at bounding box center [76, 132] width 11 height 5
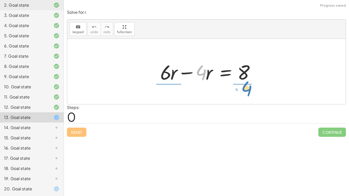
drag, startPoint x: 199, startPoint y: 72, endPoint x: 245, endPoint y: 88, distance: 48.4
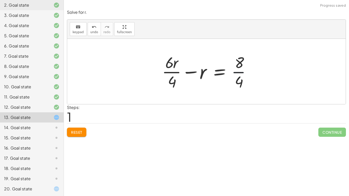
click at [237, 73] on div at bounding box center [208, 71] width 98 height 39
click at [166, 70] on div at bounding box center [208, 71] width 94 height 39
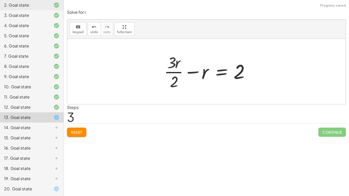
click at [174, 71] on div at bounding box center [208, 71] width 94 height 39
click at [81, 132] on span "Reset" at bounding box center [76, 132] width 11 height 5
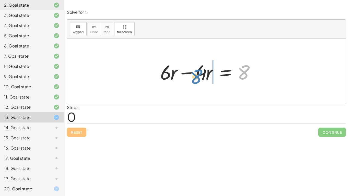
drag, startPoint x: 245, startPoint y: 71, endPoint x: 197, endPoint y: 75, distance: 48.1
click at [197, 75] on div at bounding box center [207, 71] width 101 height 26
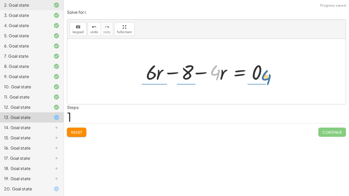
drag, startPoint x: 213, startPoint y: 72, endPoint x: 269, endPoint y: 74, distance: 55.9
click at [269, 74] on div at bounding box center [208, 71] width 130 height 26
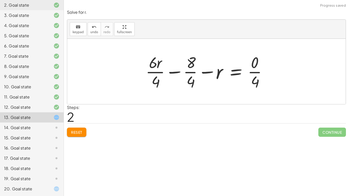
click at [251, 71] on div at bounding box center [208, 71] width 130 height 39
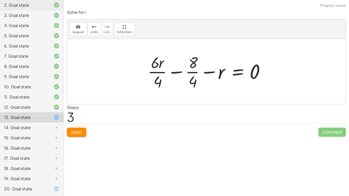
click at [192, 72] on div at bounding box center [208, 71] width 126 height 39
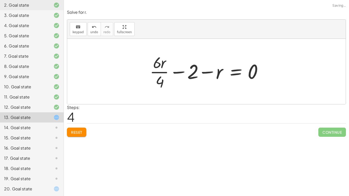
click at [160, 72] on div at bounding box center [208, 71] width 122 height 39
click at [76, 136] on button "Reset" at bounding box center [76, 132] width 19 height 9
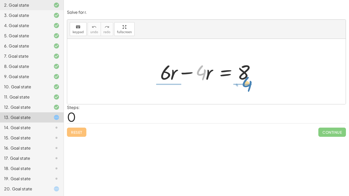
drag, startPoint x: 198, startPoint y: 72, endPoint x: 244, endPoint y: 85, distance: 47.2
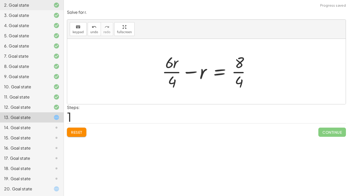
click at [81, 131] on span "Reset" at bounding box center [76, 132] width 11 height 5
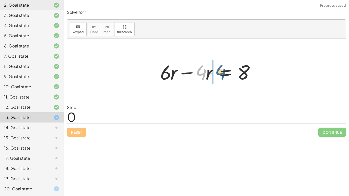
drag, startPoint x: 202, startPoint y: 74, endPoint x: 225, endPoint y: 74, distance: 22.5
click at [225, 74] on div at bounding box center [207, 71] width 101 height 26
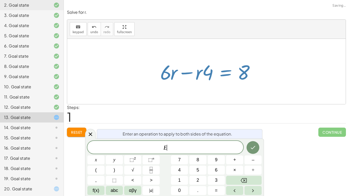
scroll to position [0, 0]
click at [295, 141] on div "keyboard keypad undo undo redo redo fullscreen + · 8 · x + 2 = 18 · 8 · x = + 1…" at bounding box center [206, 98] width 285 height 196
click at [73, 132] on span "Reset" at bounding box center [76, 132] width 11 height 5
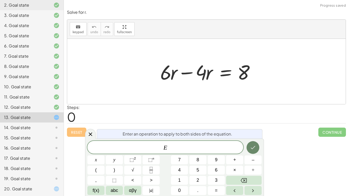
click at [253, 144] on icon "Done" at bounding box center [253, 147] width 6 height 6
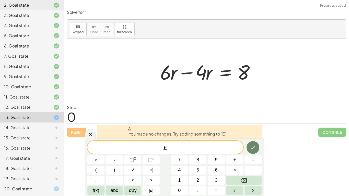
scroll to position [1, 0]
click at [253, 144] on button "Done" at bounding box center [252, 147] width 13 height 13
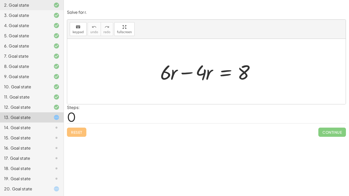
click at [253, 144] on div "keyboard keypad undo undo redo redo fullscreen + · 8 · x + 2 = 18 · 8 · x = + 1…" at bounding box center [206, 98] width 285 height 196
drag, startPoint x: 162, startPoint y: 71, endPoint x: 263, endPoint y: 75, distance: 101.1
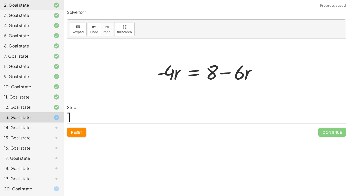
click at [226, 73] on div at bounding box center [208, 71] width 108 height 26
click at [238, 71] on div at bounding box center [208, 71] width 108 height 26
drag, startPoint x: 246, startPoint y: 74, endPoint x: 141, endPoint y: 72, distance: 104.7
click at [141, 72] on div "+ · 6 · r − · 4 · r = 8 · r − · 6 · 6 · r · 4 · r = 8 - + −" at bounding box center [206, 71] width 278 height 65
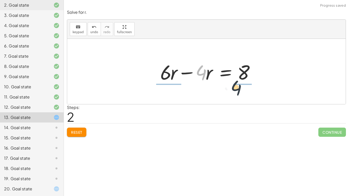
drag, startPoint x: 201, startPoint y: 75, endPoint x: 247, endPoint y: 86, distance: 47.6
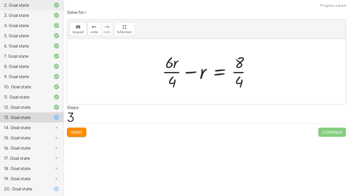
click at [172, 72] on div at bounding box center [208, 71] width 98 height 39
click at [172, 74] on div at bounding box center [208, 71] width 98 height 39
drag, startPoint x: 200, startPoint y: 75, endPoint x: 176, endPoint y: 83, distance: 25.0
click at [176, 83] on div at bounding box center [208, 71] width 98 height 39
drag, startPoint x: 202, startPoint y: 71, endPoint x: 129, endPoint y: 49, distance: 76.0
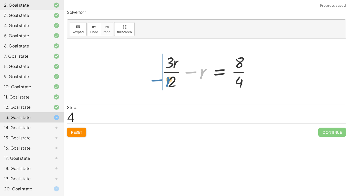
click at [129, 49] on div "+ · 6 · r − · 4 · r = 8 · - 4 · r = + 8 − · 6 · r + · 6 · r − · 4 · r = 8 + · 6…" at bounding box center [206, 71] width 278 height 65
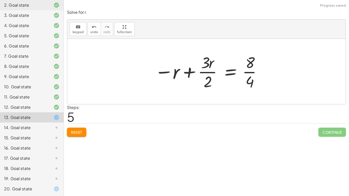
click at [74, 133] on span "Reset" at bounding box center [76, 132] width 11 height 5
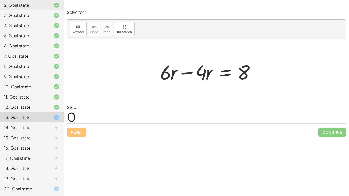
click at [173, 72] on div at bounding box center [207, 71] width 101 height 26
click at [184, 71] on div at bounding box center [207, 71] width 101 height 26
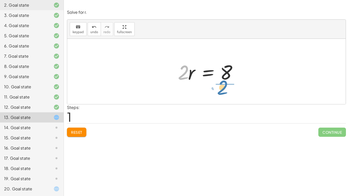
drag, startPoint x: 183, startPoint y: 72, endPoint x: 222, endPoint y: 87, distance: 42.0
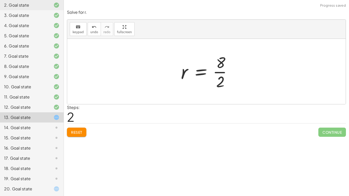
click at [225, 72] on div at bounding box center [208, 71] width 60 height 39
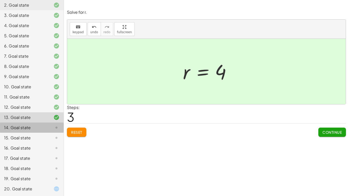
click at [33, 126] on div "14. Goal state" at bounding box center [24, 128] width 41 height 6
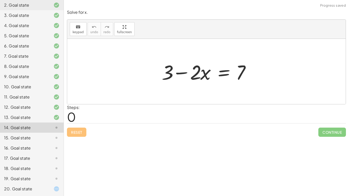
click at [180, 74] on div at bounding box center [208, 71] width 98 height 26
drag, startPoint x: 168, startPoint y: 76, endPoint x: 268, endPoint y: 71, distance: 99.4
click at [268, 71] on div "+ 3 + 3 − · 2 · x = 7" at bounding box center [206, 71] width 278 height 65
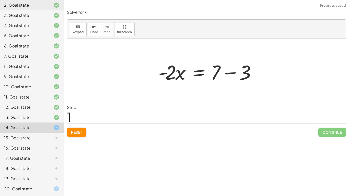
click at [229, 71] on div at bounding box center [208, 71] width 105 height 26
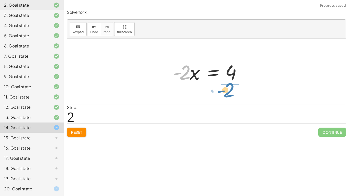
drag, startPoint x: 184, startPoint y: 79, endPoint x: 230, endPoint y: 95, distance: 48.9
click at [230, 95] on div "+ 3 − · 2 · x = 7 · - 2 · x = + 7 − 3 · - 2 · 2 · x = - 4" at bounding box center [206, 71] width 278 height 65
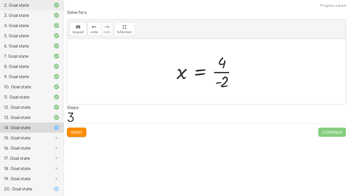
click at [216, 70] on div at bounding box center [208, 71] width 69 height 39
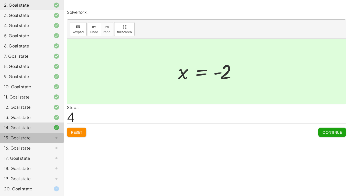
click at [21, 138] on div "15. Goal state" at bounding box center [24, 138] width 41 height 6
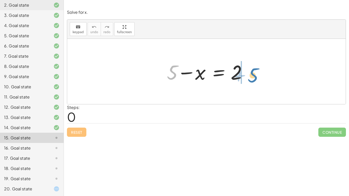
drag, startPoint x: 169, startPoint y: 77, endPoint x: 251, endPoint y: 79, distance: 82.0
click at [251, 79] on div at bounding box center [208, 71] width 88 height 26
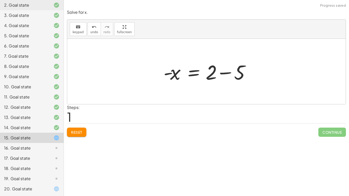
click at [210, 72] on div at bounding box center [208, 71] width 95 height 26
click at [212, 71] on div at bounding box center [208, 71] width 95 height 26
click at [224, 72] on div at bounding box center [208, 71] width 95 height 26
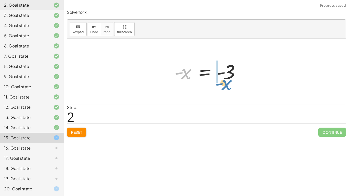
drag, startPoint x: 185, startPoint y: 73, endPoint x: 226, endPoint y: 84, distance: 42.5
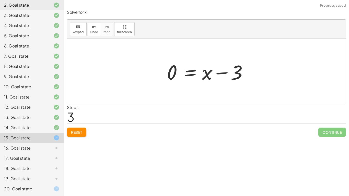
click at [76, 131] on span "Reset" at bounding box center [76, 132] width 11 height 5
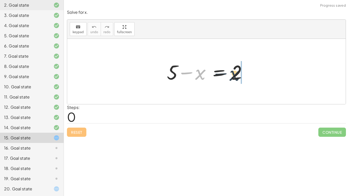
drag, startPoint x: 200, startPoint y: 74, endPoint x: 247, endPoint y: 77, distance: 46.5
click at [247, 77] on div at bounding box center [208, 71] width 88 height 26
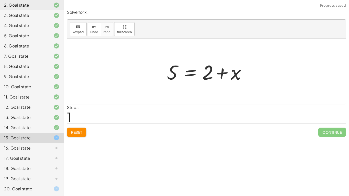
click at [224, 72] on div at bounding box center [208, 71] width 88 height 26
drag, startPoint x: 230, startPoint y: 74, endPoint x: 153, endPoint y: 65, distance: 77.1
click at [153, 65] on div "+ 5 − x = 2 + x 5 x = 2 + +" at bounding box center [206, 71] width 278 height 65
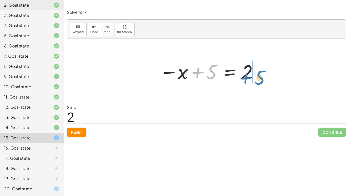
drag, startPoint x: 211, startPoint y: 72, endPoint x: 262, endPoint y: 74, distance: 51.1
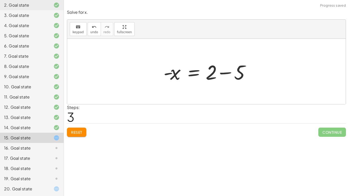
click at [213, 68] on div at bounding box center [208, 71] width 95 height 26
click at [226, 72] on div at bounding box center [208, 71] width 95 height 26
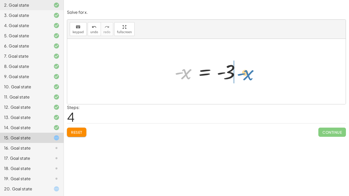
drag, startPoint x: 179, startPoint y: 72, endPoint x: 235, endPoint y: 71, distance: 56.7
click at [235, 71] on div at bounding box center [208, 71] width 73 height 25
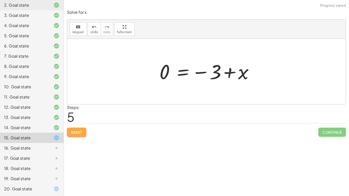
click at [79, 128] on button "Reset" at bounding box center [76, 132] width 19 height 9
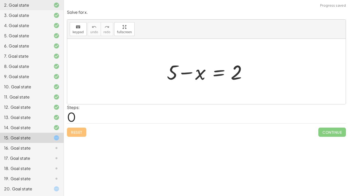
click at [186, 73] on div at bounding box center [208, 71] width 88 height 26
click at [199, 74] on div at bounding box center [208, 71] width 88 height 26
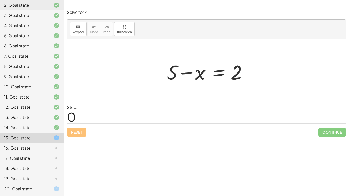
click at [170, 77] on div at bounding box center [208, 71] width 88 height 26
drag, startPoint x: 175, startPoint y: 78, endPoint x: 218, endPoint y: 90, distance: 45.2
click at [218, 90] on div "+ 5 + 5 − x = 2" at bounding box center [206, 71] width 278 height 65
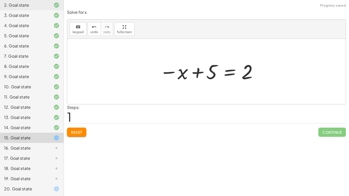
click at [196, 71] on div at bounding box center [208, 71] width 103 height 25
click at [193, 72] on div at bounding box center [208, 71] width 103 height 25
click at [73, 130] on span "Reset" at bounding box center [76, 132] width 11 height 5
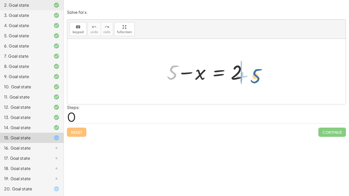
drag, startPoint x: 173, startPoint y: 74, endPoint x: 257, endPoint y: 78, distance: 84.1
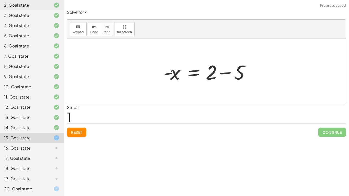
click at [168, 72] on div at bounding box center [208, 71] width 95 height 26
click at [172, 74] on div at bounding box center [208, 71] width 95 height 26
drag, startPoint x: 173, startPoint y: 73, endPoint x: 206, endPoint y: 74, distance: 32.9
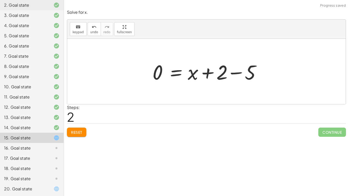
click at [207, 72] on div at bounding box center [208, 71] width 116 height 26
drag, startPoint x: 195, startPoint y: 73, endPoint x: 161, endPoint y: 72, distance: 34.0
click at [161, 72] on div at bounding box center [208, 71] width 116 height 26
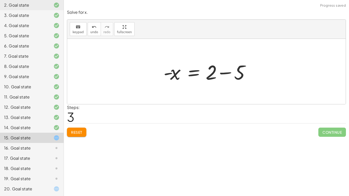
click at [213, 70] on div at bounding box center [208, 71] width 95 height 26
click at [81, 132] on span "Reset" at bounding box center [76, 132] width 11 height 5
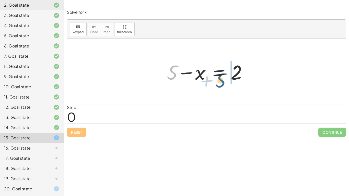
drag, startPoint x: 171, startPoint y: 78, endPoint x: 223, endPoint y: 88, distance: 53.7
click at [223, 88] on div "+ 5 + 5 − x = 2" at bounding box center [206, 71] width 278 height 65
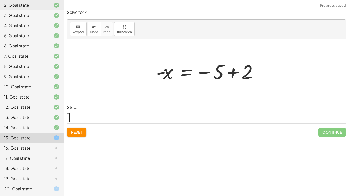
click at [233, 71] on div at bounding box center [208, 71] width 110 height 25
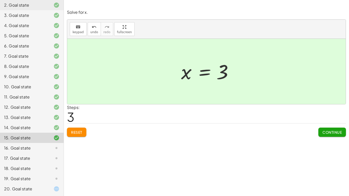
click at [36, 148] on div "16. Goal state" at bounding box center [24, 148] width 41 height 6
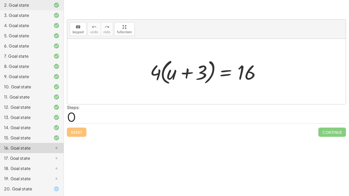
click at [182, 70] on div at bounding box center [208, 71] width 122 height 29
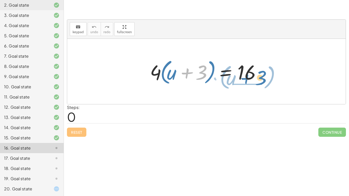
drag, startPoint x: 202, startPoint y: 73, endPoint x: 261, endPoint y: 78, distance: 59.9
click at [261, 78] on div at bounding box center [208, 71] width 122 height 29
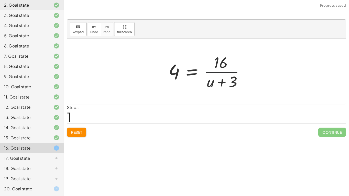
click at [220, 71] on div at bounding box center [208, 71] width 85 height 39
click at [222, 70] on div at bounding box center [208, 71] width 85 height 39
drag, startPoint x: 221, startPoint y: 80, endPoint x: 168, endPoint y: 74, distance: 52.8
click at [168, 74] on div at bounding box center [208, 71] width 85 height 39
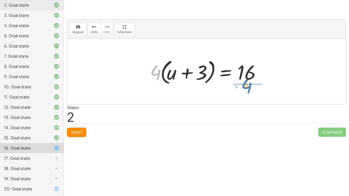
drag, startPoint x: 156, startPoint y: 71, endPoint x: 247, endPoint y: 85, distance: 92.3
click at [247, 85] on div at bounding box center [208, 71] width 122 height 29
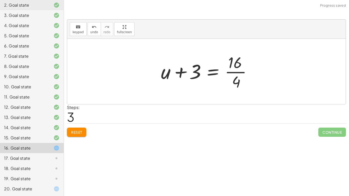
click at [236, 70] on div at bounding box center [208, 71] width 100 height 39
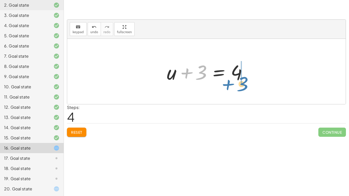
drag, startPoint x: 200, startPoint y: 77, endPoint x: 241, endPoint y: 89, distance: 43.0
click at [241, 89] on div "· 4 · ( + u + 3 ) = 16 4 = · 16 · ( + u + 3 ) · 4 · ( + u + 3 ) = 16 + u + 3 = …" at bounding box center [206, 71] width 278 height 65
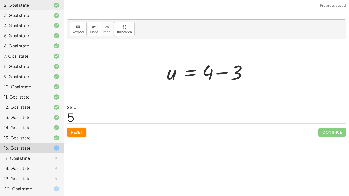
click at [210, 73] on div at bounding box center [208, 71] width 88 height 26
click at [219, 72] on div at bounding box center [208, 71] width 88 height 26
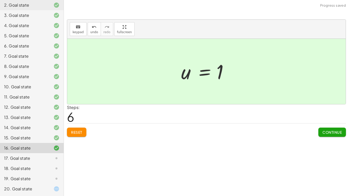
click at [36, 155] on div "17. Goal state" at bounding box center [24, 158] width 41 height 6
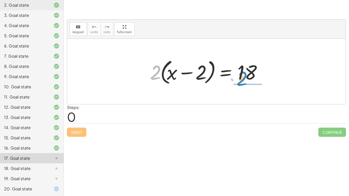
drag, startPoint x: 152, startPoint y: 77, endPoint x: 239, endPoint y: 83, distance: 87.8
click at [239, 83] on div at bounding box center [208, 71] width 122 height 29
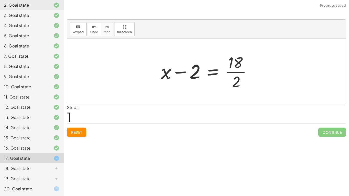
click at [235, 69] on div at bounding box center [208, 71] width 100 height 39
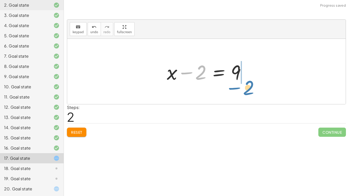
drag, startPoint x: 201, startPoint y: 75, endPoint x: 249, endPoint y: 90, distance: 49.7
click at [214, 71] on div at bounding box center [208, 71] width 88 height 26
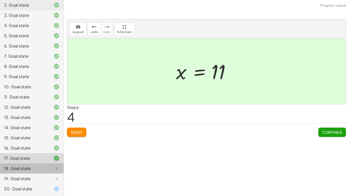
click at [34, 184] on div "18. Goal state" at bounding box center [32, 189] width 64 height 10
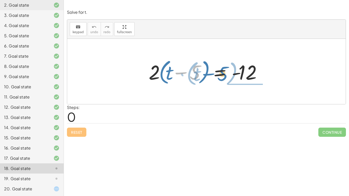
drag, startPoint x: 193, startPoint y: 76, endPoint x: 181, endPoint y: 70, distance: 13.2
click at [181, 70] on div at bounding box center [208, 71] width 124 height 29
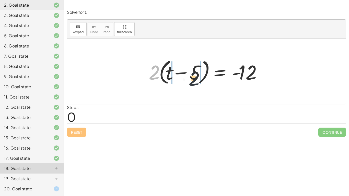
drag, startPoint x: 154, startPoint y: 77, endPoint x: 200, endPoint y: 83, distance: 46.4
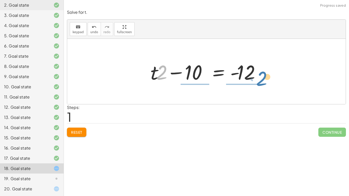
drag, startPoint x: 162, startPoint y: 72, endPoint x: 171, endPoint y: 96, distance: 25.4
click at [75, 135] on button "Reset" at bounding box center [76, 132] width 19 height 9
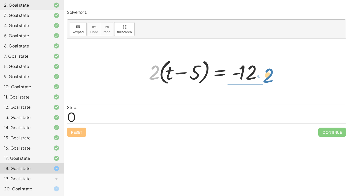
drag, startPoint x: 151, startPoint y: 77, endPoint x: 266, endPoint y: 79, distance: 114.9
click at [266, 79] on div at bounding box center [208, 71] width 124 height 29
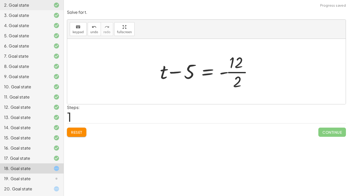
click at [239, 71] on div at bounding box center [208, 71] width 102 height 39
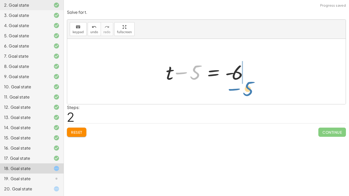
drag, startPoint x: 195, startPoint y: 77, endPoint x: 247, endPoint y: 91, distance: 54.0
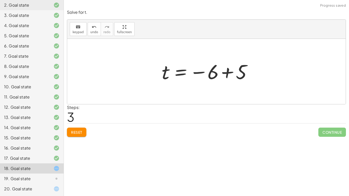
click at [229, 70] on div at bounding box center [208, 71] width 98 height 25
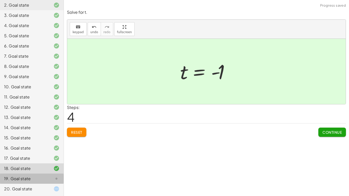
click at [40, 176] on div "19. Goal state" at bounding box center [24, 179] width 41 height 6
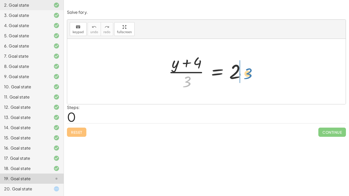
drag, startPoint x: 185, startPoint y: 82, endPoint x: 246, endPoint y: 72, distance: 61.7
click at [246, 72] on div at bounding box center [208, 71] width 85 height 39
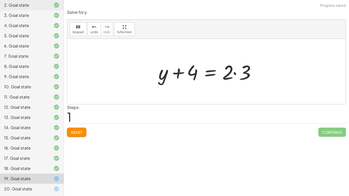
click at [229, 72] on div at bounding box center [208, 71] width 105 height 26
click at [233, 72] on div at bounding box center [208, 71] width 105 height 26
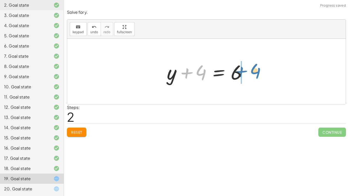
drag, startPoint x: 200, startPoint y: 71, endPoint x: 255, endPoint y: 70, distance: 54.9
click at [221, 73] on div at bounding box center [208, 71] width 88 height 26
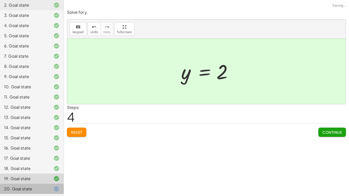
click at [46, 185] on div "20. Goal state" at bounding box center [32, 189] width 64 height 10
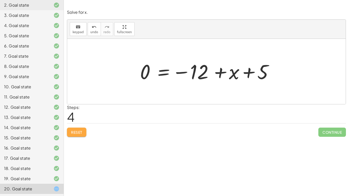
click at [74, 130] on span "Reset" at bounding box center [76, 132] width 11 height 5
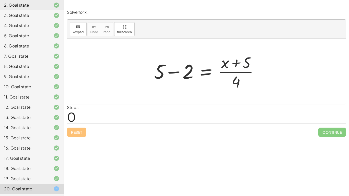
click at [249, 64] on div at bounding box center [207, 71] width 113 height 39
click at [235, 62] on div at bounding box center [207, 71] width 113 height 39
drag, startPoint x: 234, startPoint y: 80, endPoint x: 256, endPoint y: 58, distance: 31.4
click at [256, 58] on div at bounding box center [207, 71] width 113 height 39
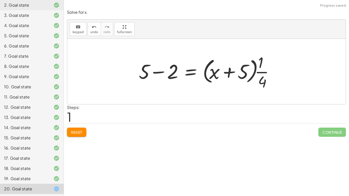
click at [261, 73] on div at bounding box center [208, 71] width 144 height 39
click at [260, 70] on div at bounding box center [208, 71] width 144 height 39
click at [77, 133] on span "Reset" at bounding box center [76, 132] width 11 height 5
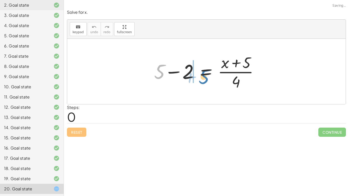
drag, startPoint x: 159, startPoint y: 72, endPoint x: 203, endPoint y: 77, distance: 44.5
click at [203, 77] on div at bounding box center [207, 71] width 113 height 39
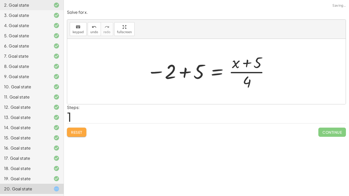
click at [75, 130] on span "Reset" at bounding box center [76, 132] width 11 height 5
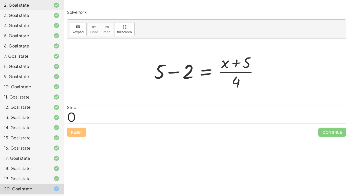
click at [75, 130] on div "Reset Continue" at bounding box center [206, 130] width 279 height 14
click at [171, 71] on div at bounding box center [207, 71] width 113 height 39
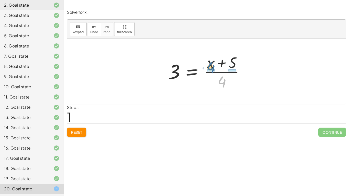
drag, startPoint x: 220, startPoint y: 79, endPoint x: 208, endPoint y: 63, distance: 19.7
click at [208, 63] on div at bounding box center [208, 71] width 85 height 39
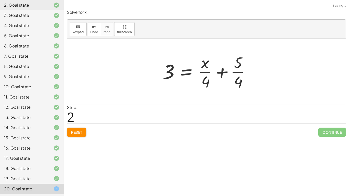
click at [204, 70] on div at bounding box center [208, 71] width 96 height 39
click at [78, 130] on span "Reset" at bounding box center [76, 132] width 11 height 5
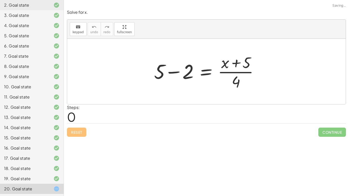
click at [173, 73] on div at bounding box center [207, 71] width 113 height 39
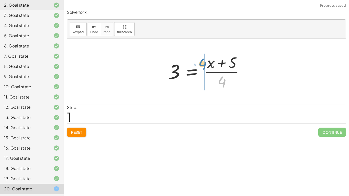
drag, startPoint x: 221, startPoint y: 78, endPoint x: 201, endPoint y: 60, distance: 26.5
click at [201, 60] on div at bounding box center [208, 71] width 85 height 39
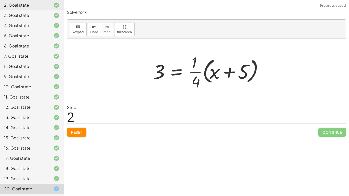
click at [70, 129] on button "Reset" at bounding box center [76, 132] width 19 height 9
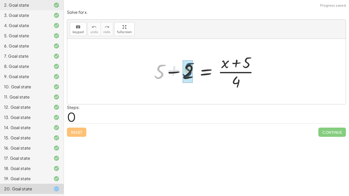
drag, startPoint x: 157, startPoint y: 74, endPoint x: 188, endPoint y: 74, distance: 30.9
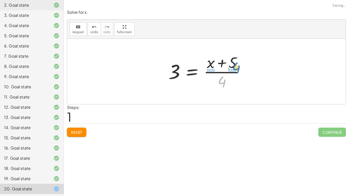
drag, startPoint x: 224, startPoint y: 81, endPoint x: 238, endPoint y: 65, distance: 21.7
click at [238, 65] on div at bounding box center [208, 71] width 85 height 39
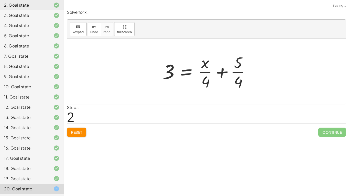
click at [239, 71] on div at bounding box center [208, 71] width 96 height 39
click at [204, 71] on div at bounding box center [208, 71] width 96 height 39
click at [222, 71] on div at bounding box center [208, 71] width 96 height 39
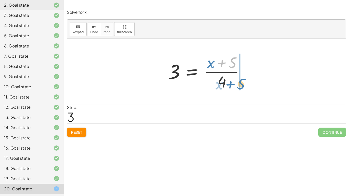
drag, startPoint x: 231, startPoint y: 64, endPoint x: 239, endPoint y: 85, distance: 22.1
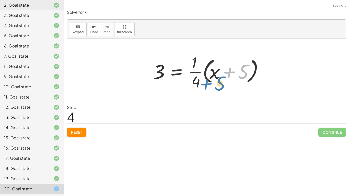
drag, startPoint x: 242, startPoint y: 73, endPoint x: 218, endPoint y: 84, distance: 26.5
click at [218, 84] on div at bounding box center [208, 71] width 116 height 39
click at [72, 132] on span "Reset" at bounding box center [76, 132] width 11 height 5
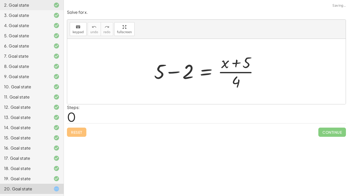
click at [170, 72] on div at bounding box center [207, 71] width 113 height 39
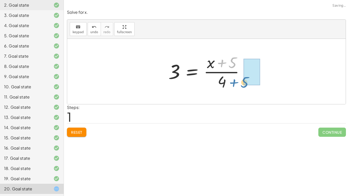
drag, startPoint x: 232, startPoint y: 63, endPoint x: 243, endPoint y: 83, distance: 22.5
click at [243, 83] on div at bounding box center [208, 71] width 85 height 39
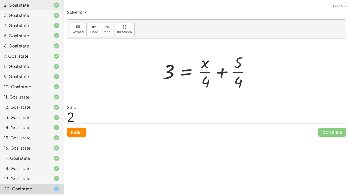
click at [243, 83] on div at bounding box center [208, 71] width 96 height 39
click at [70, 133] on button "Reset" at bounding box center [76, 132] width 19 height 9
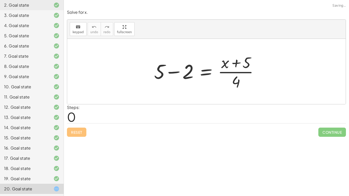
click at [171, 71] on div at bounding box center [207, 71] width 113 height 39
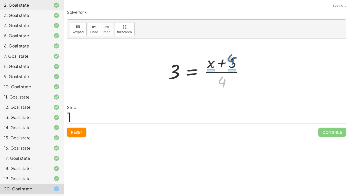
drag, startPoint x: 223, startPoint y: 81, endPoint x: 232, endPoint y: 58, distance: 24.3
click at [232, 58] on div at bounding box center [208, 71] width 85 height 39
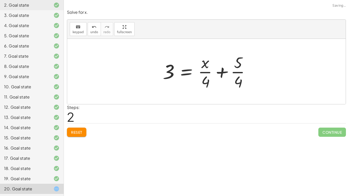
click at [76, 130] on span "Reset" at bounding box center [76, 132] width 11 height 5
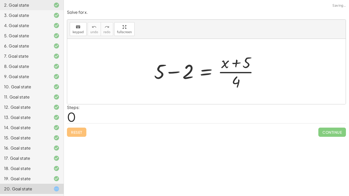
click at [173, 72] on div at bounding box center [207, 71] width 113 height 39
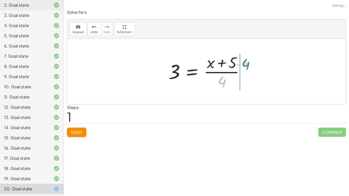
drag, startPoint x: 222, startPoint y: 82, endPoint x: 246, endPoint y: 63, distance: 30.5
click at [246, 63] on div at bounding box center [208, 71] width 85 height 39
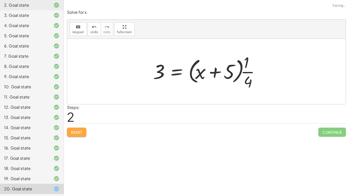
click at [71, 130] on span "Reset" at bounding box center [76, 132] width 11 height 5
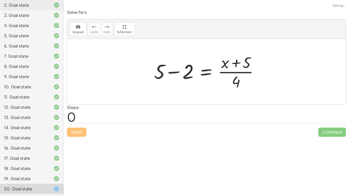
click at [171, 71] on div at bounding box center [207, 71] width 113 height 39
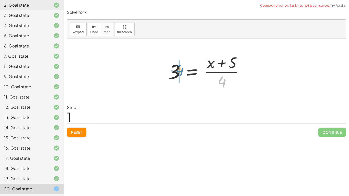
drag, startPoint x: 221, startPoint y: 81, endPoint x: 176, endPoint y: 69, distance: 46.6
click at [176, 69] on div at bounding box center [208, 71] width 85 height 39
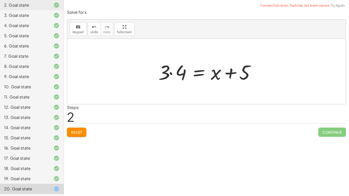
click at [171, 72] on div at bounding box center [208, 71] width 105 height 26
click at [171, 72] on div at bounding box center [211, 71] width 98 height 26
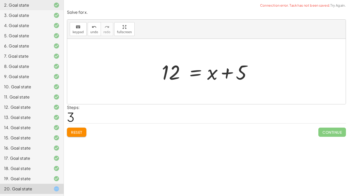
click at [226, 72] on div at bounding box center [208, 71] width 98 height 26
drag, startPoint x: 240, startPoint y: 71, endPoint x: 174, endPoint y: 74, distance: 65.4
click at [174, 74] on div at bounding box center [208, 71] width 98 height 26
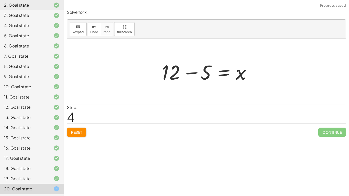
click at [190, 72] on div at bounding box center [208, 71] width 98 height 26
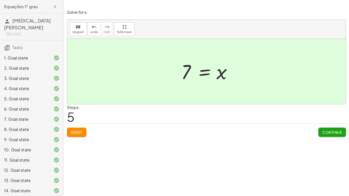
scroll to position [63, 0]
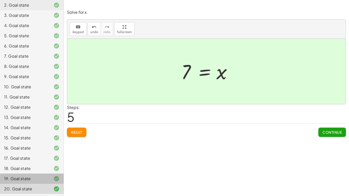
click at [21, 178] on div "19. Goal state" at bounding box center [24, 179] width 41 height 6
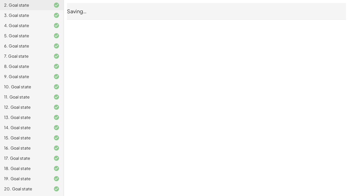
click at [16, 184] on div "18. Goal state" at bounding box center [32, 189] width 64 height 10
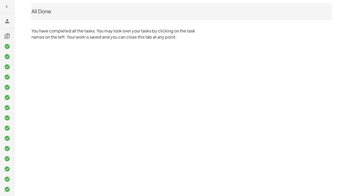
click at [5, 47] on icon at bounding box center [7, 46] width 6 height 6
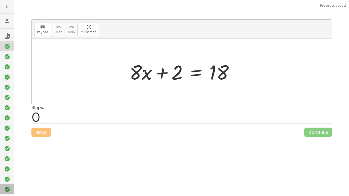
click at [4, 161] on icon at bounding box center [7, 189] width 6 height 6
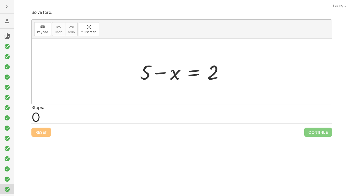
click at [169, 0] on div at bounding box center [181, 3] width 334 height 6
click at [7, 62] on div at bounding box center [7, 67] width 14 height 10
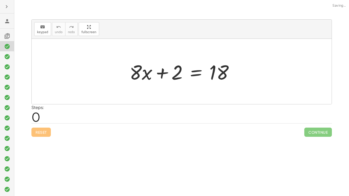
click at [6, 45] on icon at bounding box center [7, 46] width 6 height 6
click at [162, 72] on div at bounding box center [183, 71] width 113 height 26
drag, startPoint x: 174, startPoint y: 75, endPoint x: 243, endPoint y: 74, distance: 69.4
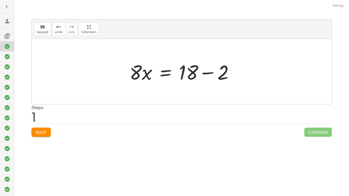
click at [174, 72] on div at bounding box center [183, 71] width 113 height 26
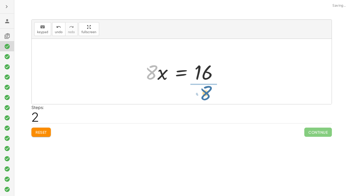
drag, startPoint x: 149, startPoint y: 72, endPoint x: 204, endPoint y: 91, distance: 57.6
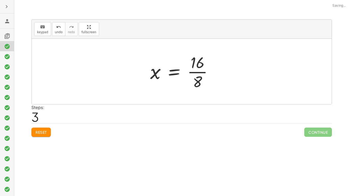
click at [174, 72] on div at bounding box center [183, 71] width 71 height 39
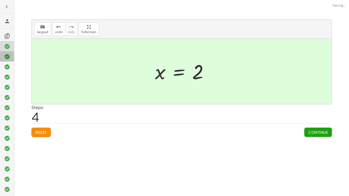
click at [5, 54] on icon at bounding box center [7, 57] width 6 height 6
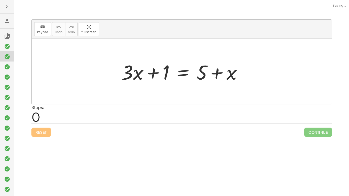
click at [121, 0] on div at bounding box center [181, 3] width 334 height 6
click at [6, 62] on div at bounding box center [7, 67] width 14 height 10
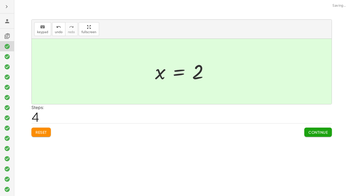
click at [8, 0] on div at bounding box center [7, 98] width 14 height 196
click at [4, 72] on div at bounding box center [7, 77] width 14 height 10
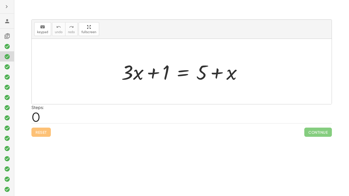
click at [4, 34] on h3 at bounding box center [7, 34] width 14 height 11
click at [4, 20] on icon at bounding box center [7, 21] width 6 height 6
click at [6, 19] on icon at bounding box center [7, 21] width 6 height 6
click at [61, 0] on div at bounding box center [181, 3] width 334 height 6
